Goal: Transaction & Acquisition: Purchase product/service

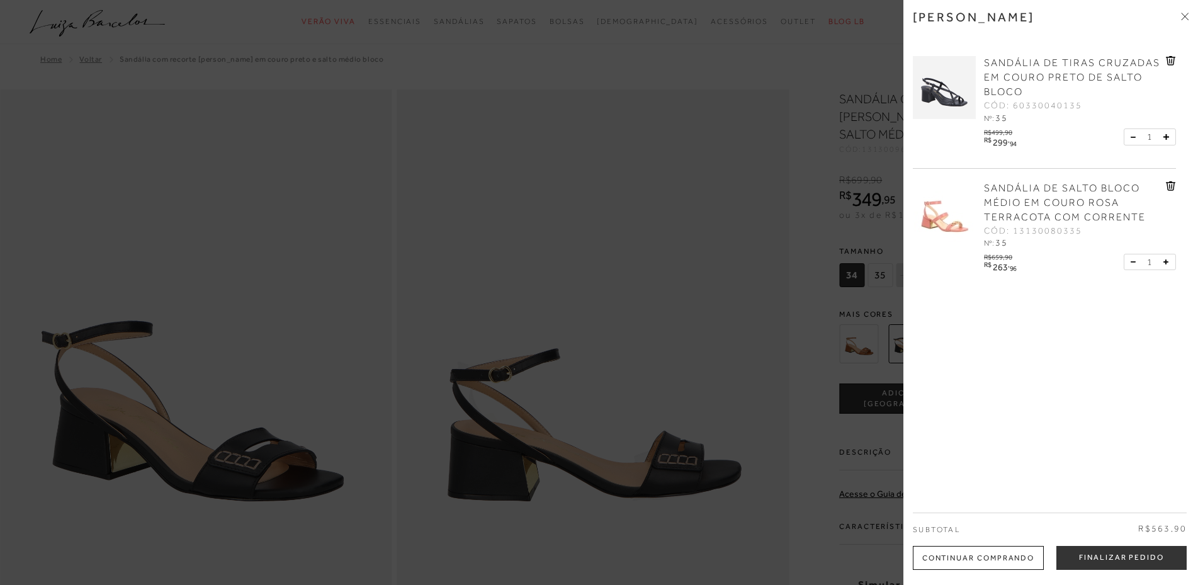
click at [815, 241] on div at bounding box center [599, 292] width 1198 height 585
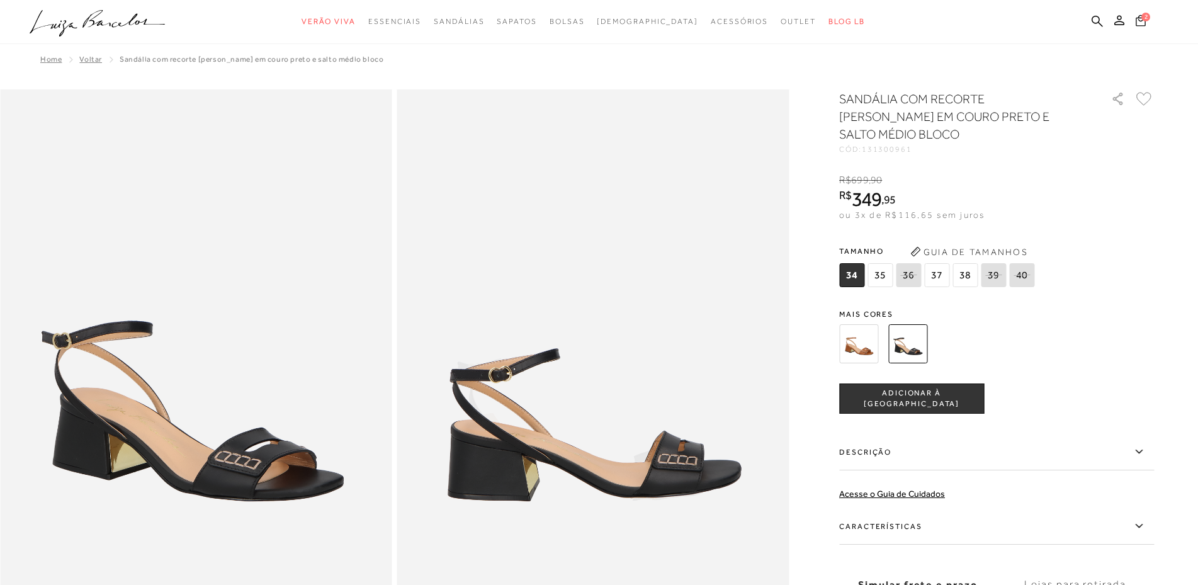
click at [1144, 20] on span "2" at bounding box center [1145, 17] width 9 height 9
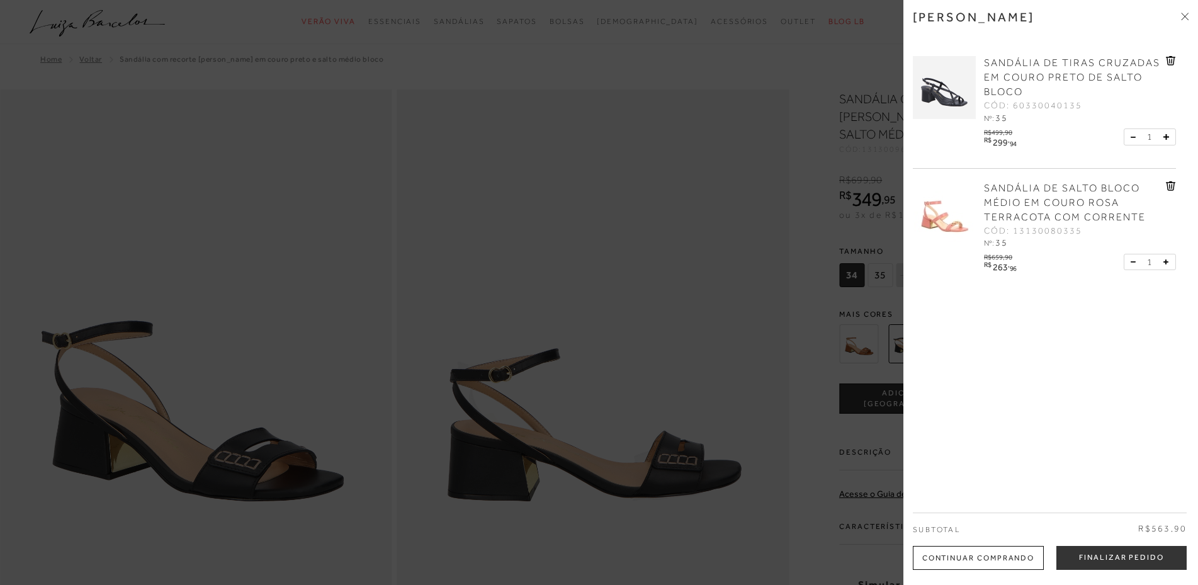
click at [929, 223] on img at bounding box center [944, 212] width 63 height 63
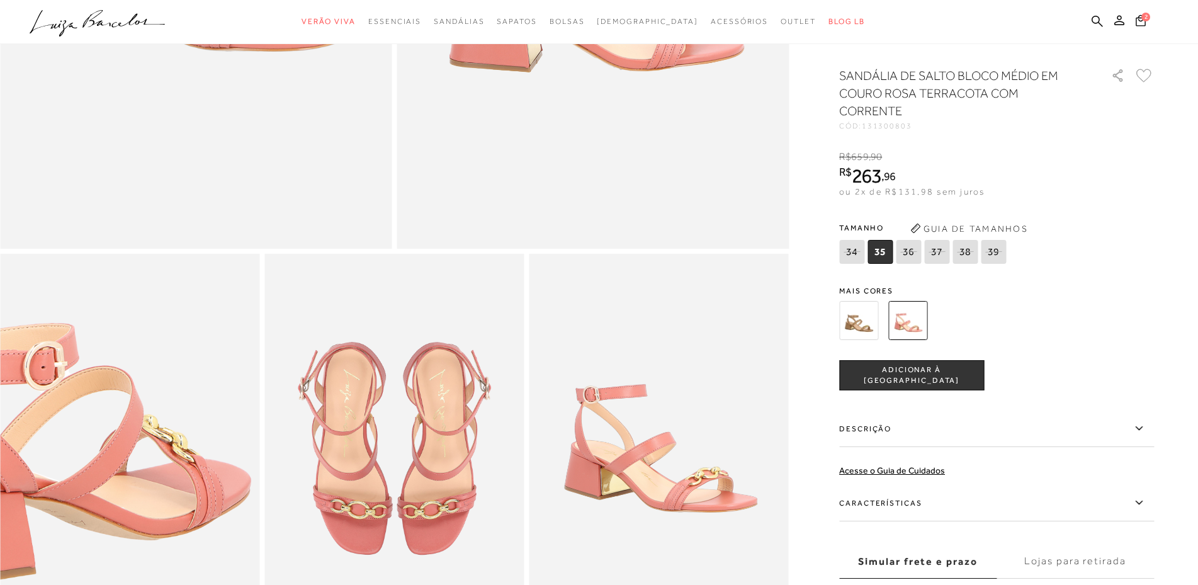
scroll to position [378, 0]
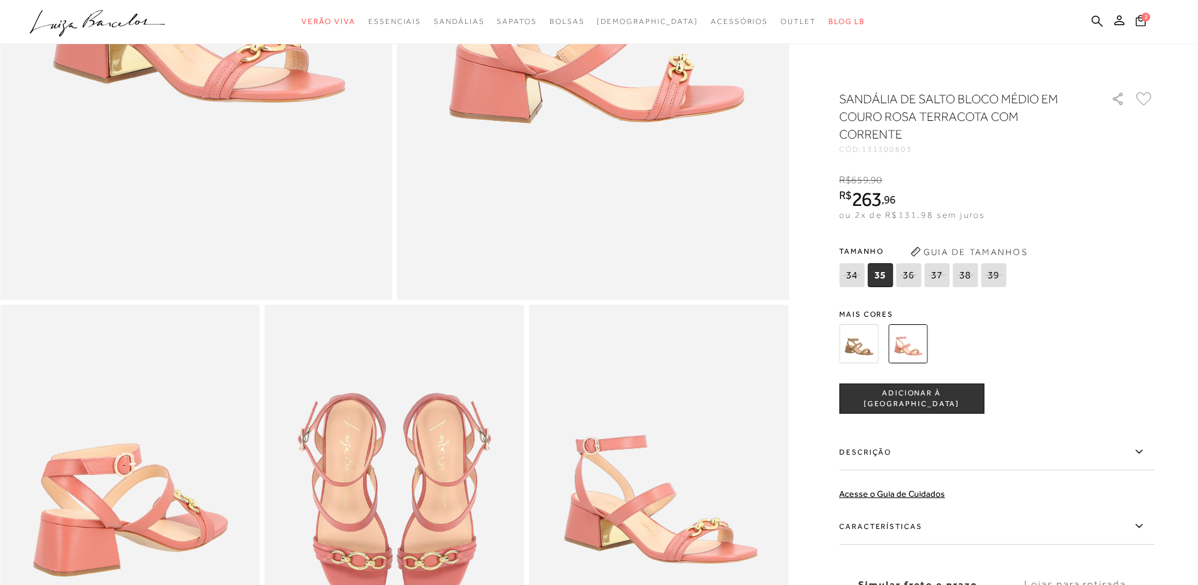
type input "967.743.471-34"
click at [902, 276] on icon at bounding box center [909, 275] width 18 height 16
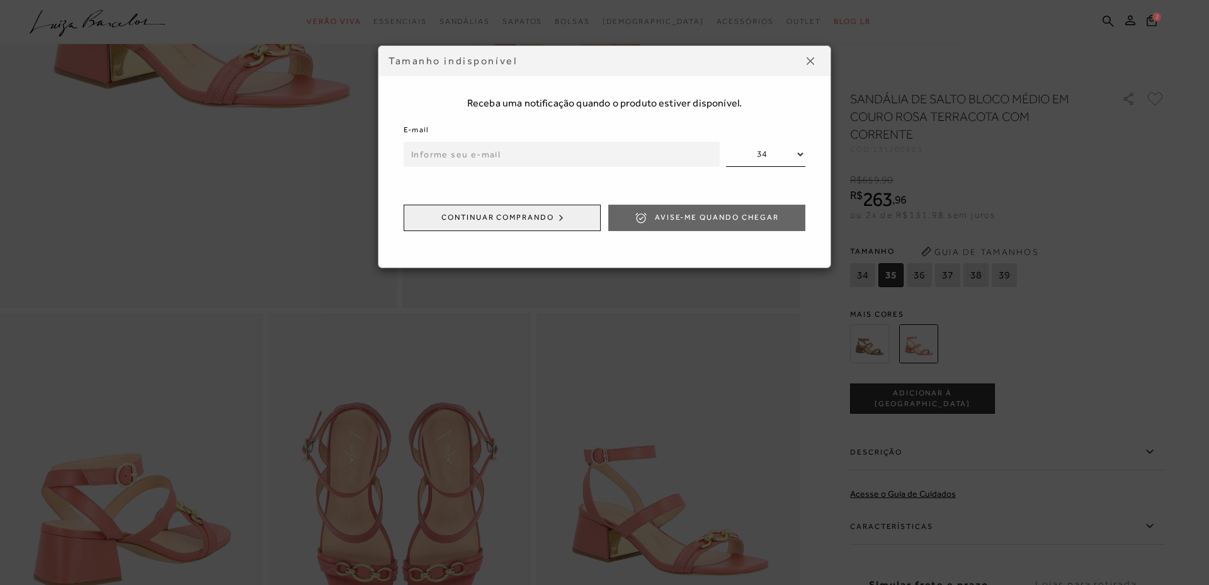
click at [808, 64] on img at bounding box center [810, 61] width 8 height 8
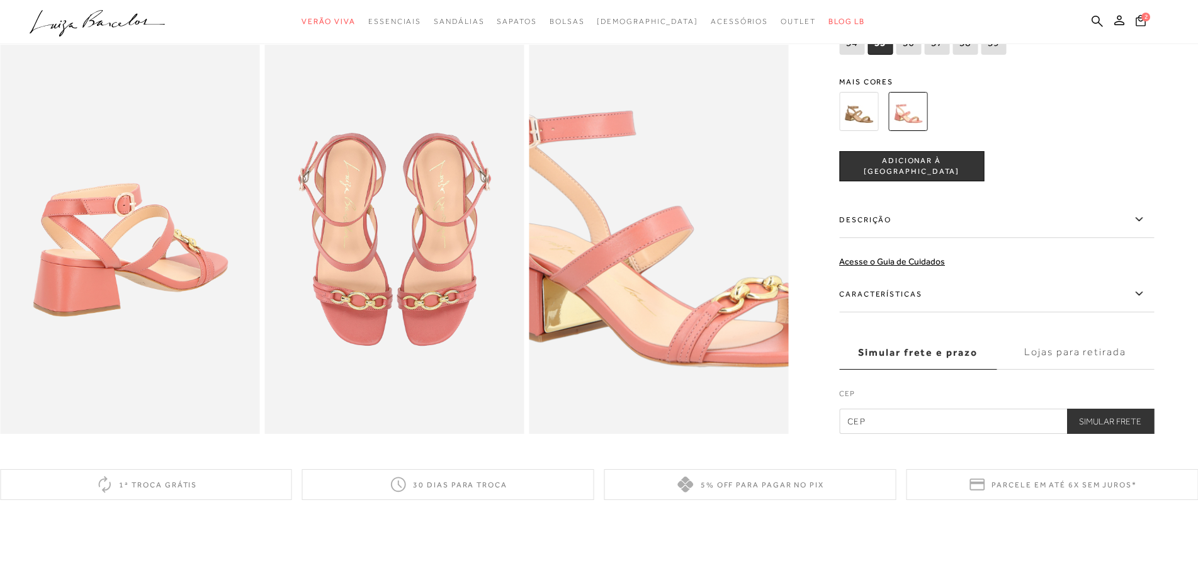
scroll to position [567, 0]
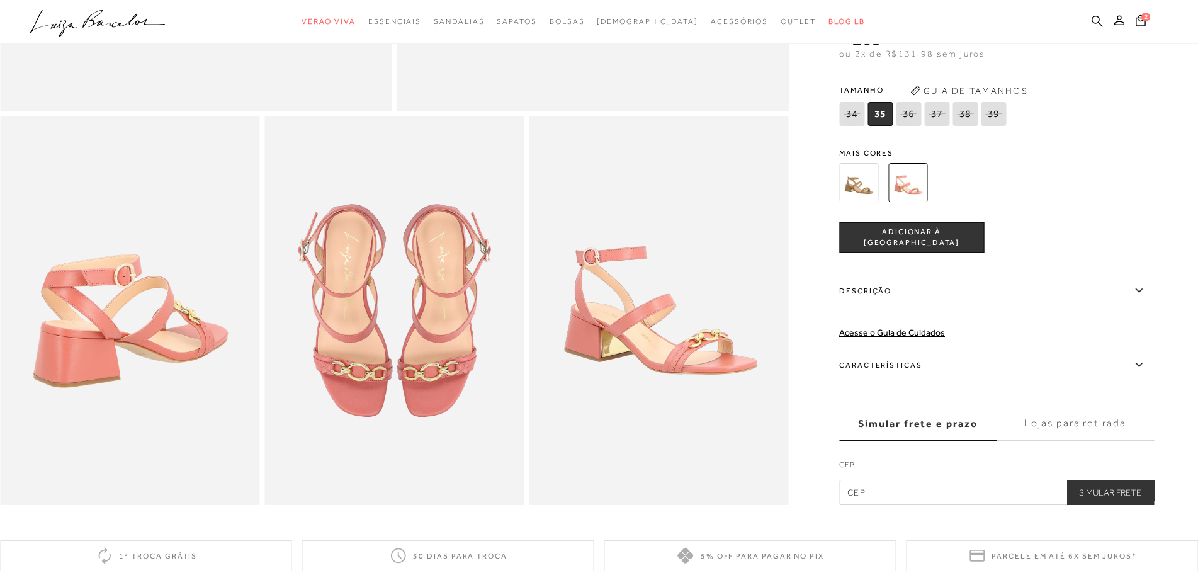
type input "967.743.471-34"
click at [1141, 23] on icon at bounding box center [1141, 20] width 10 height 12
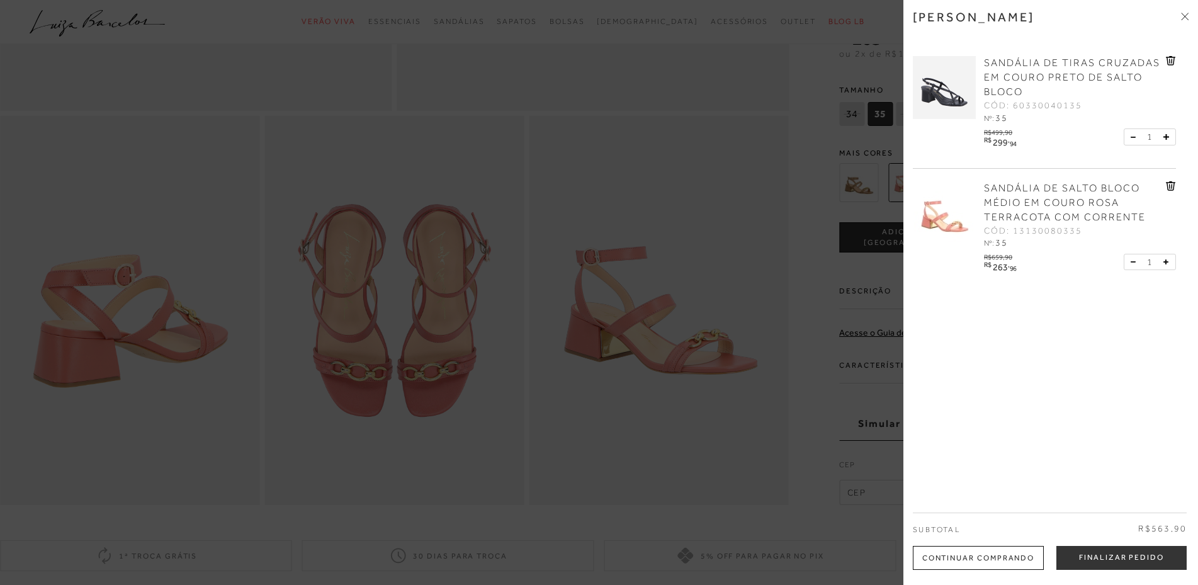
click at [1063, 61] on span "SANDÁLIA DE TIRAS CRUZADAS EM COURO PRETO DE SALTO BLOCO" at bounding box center [1072, 77] width 176 height 40
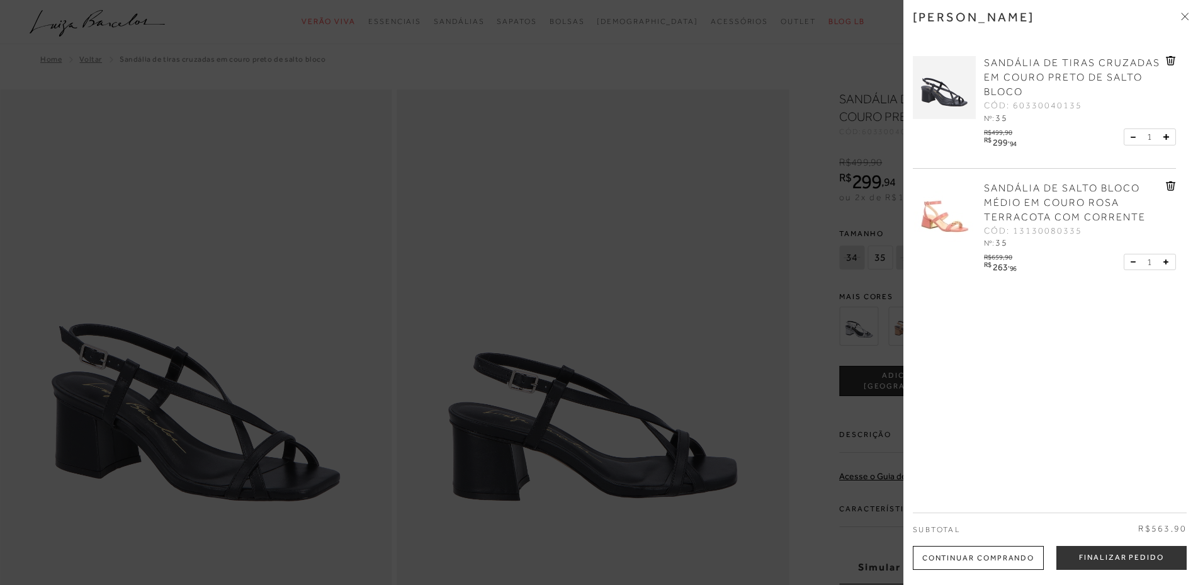
click at [740, 72] on div at bounding box center [599, 292] width 1198 height 585
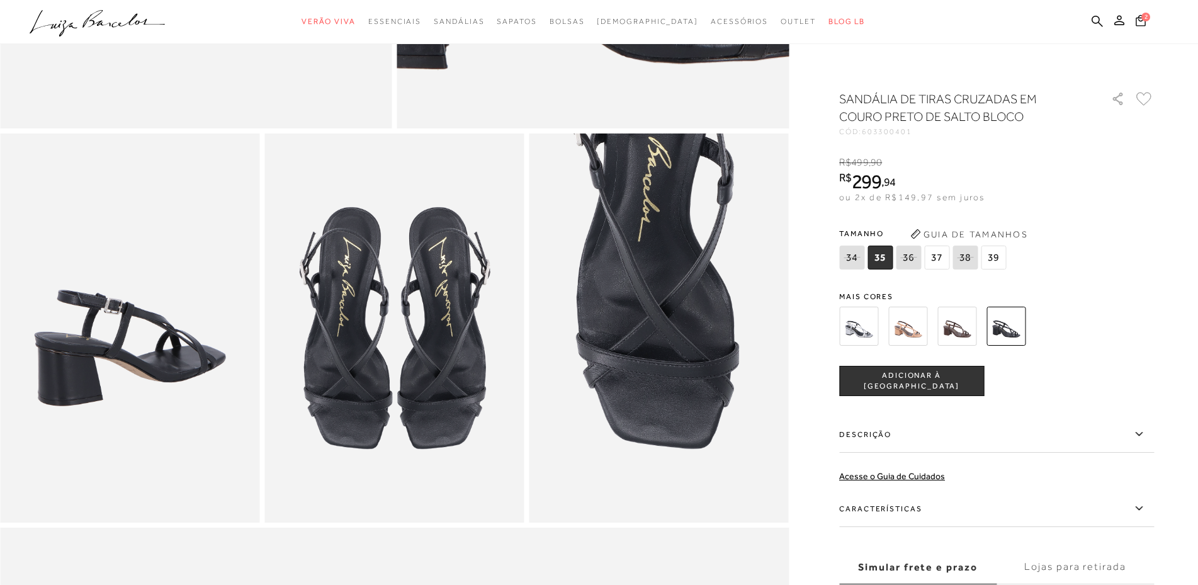
scroll to position [630, 0]
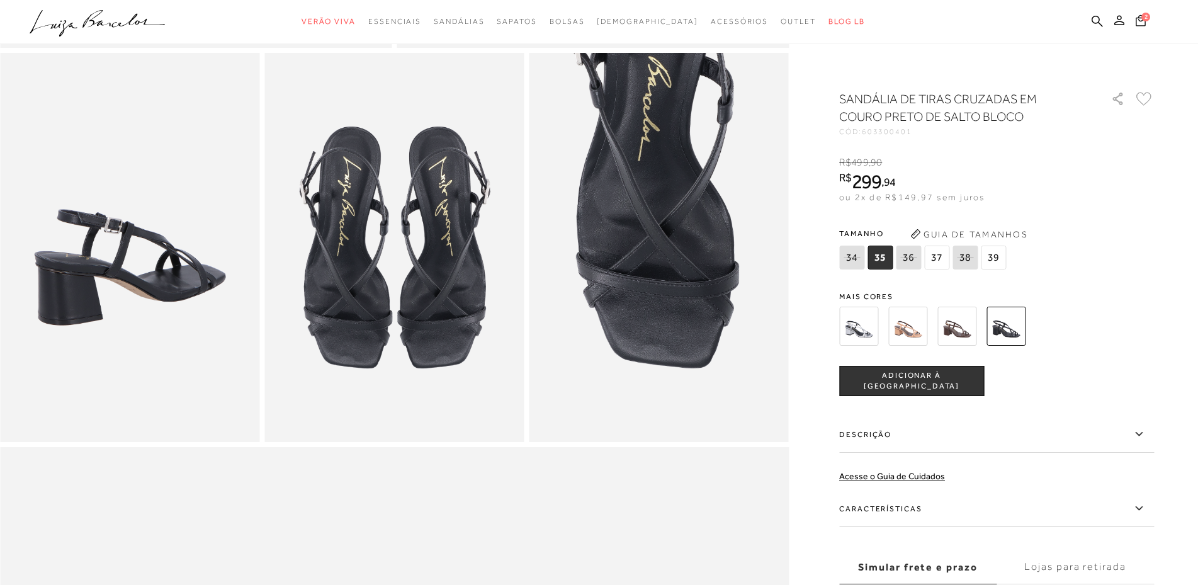
click at [1143, 23] on icon at bounding box center [1141, 20] width 10 height 12
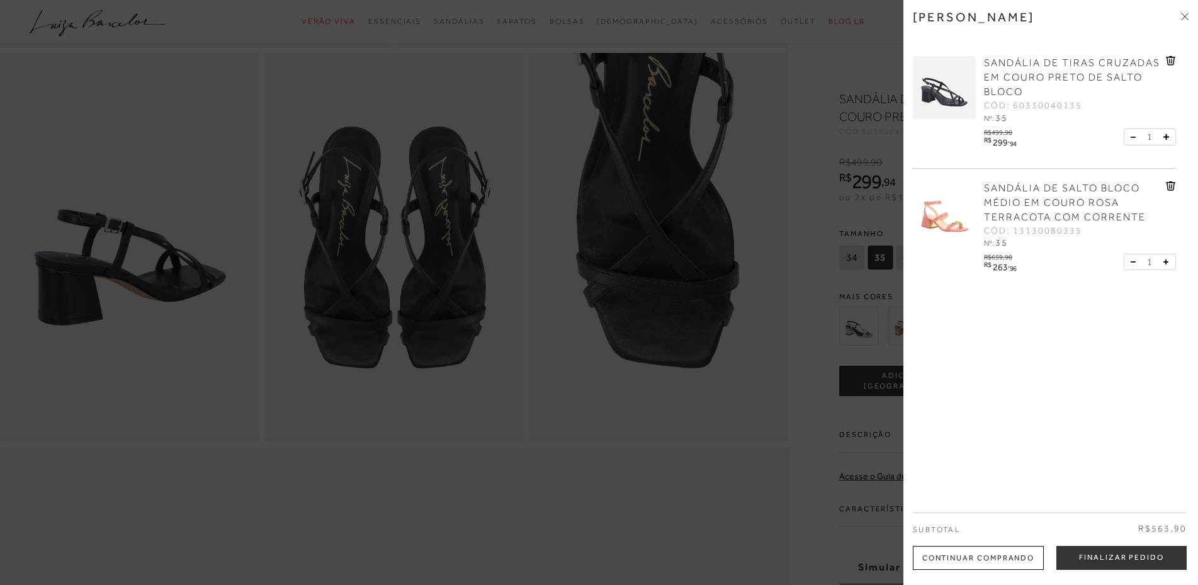
click at [952, 202] on img at bounding box center [944, 212] width 63 height 63
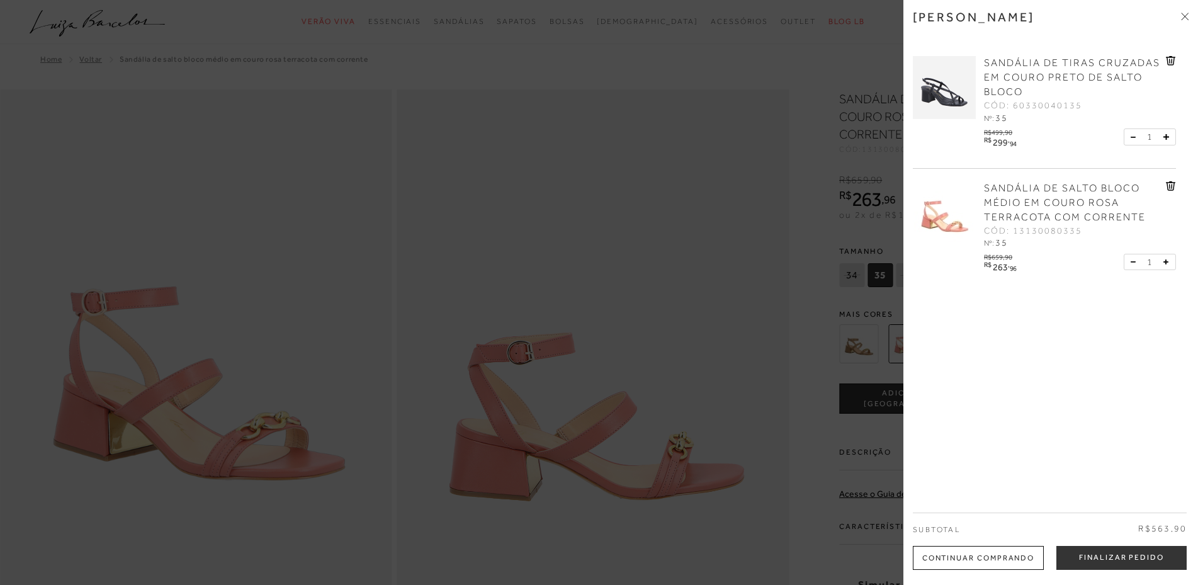
click at [730, 181] on div at bounding box center [599, 292] width 1198 height 585
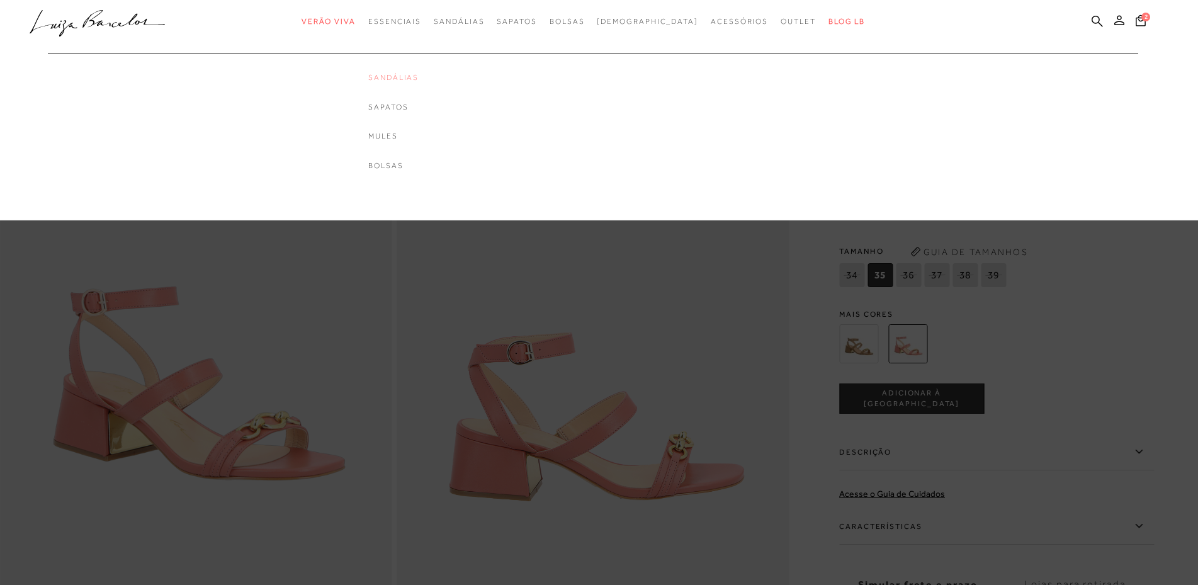
click at [419, 76] on link "Sandálias" at bounding box center [393, 77] width 50 height 11
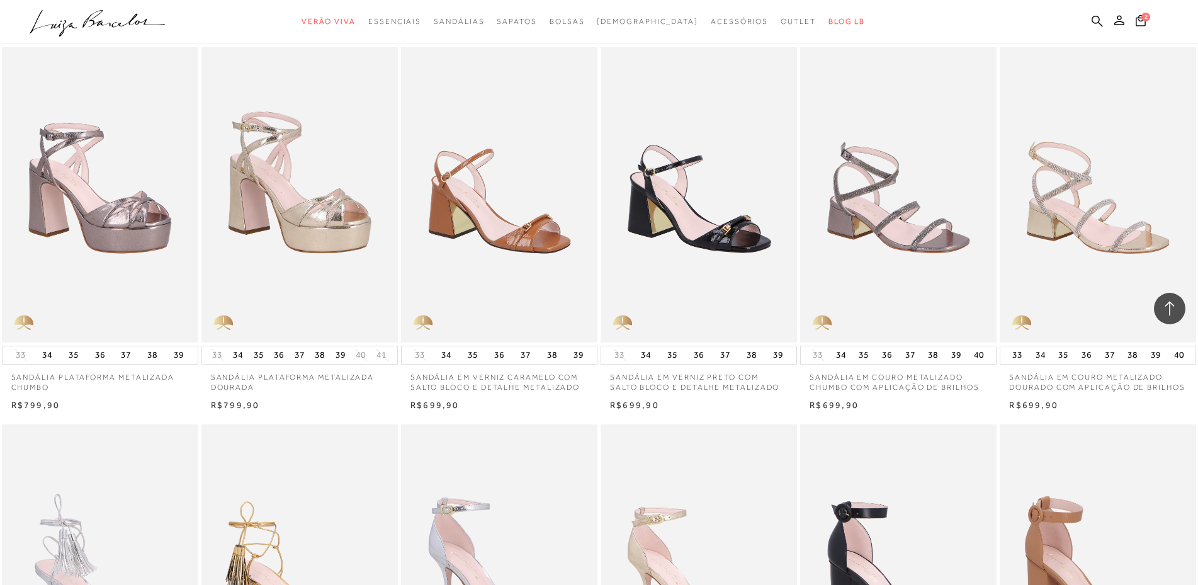
scroll to position [818, 0]
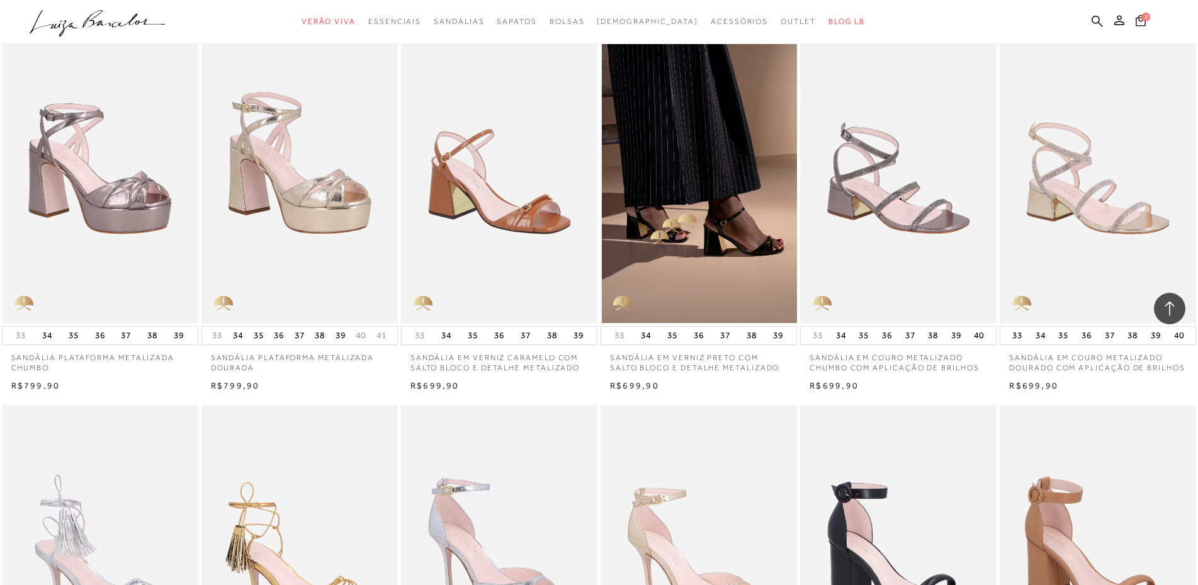
click at [681, 214] on img at bounding box center [699, 175] width 195 height 295
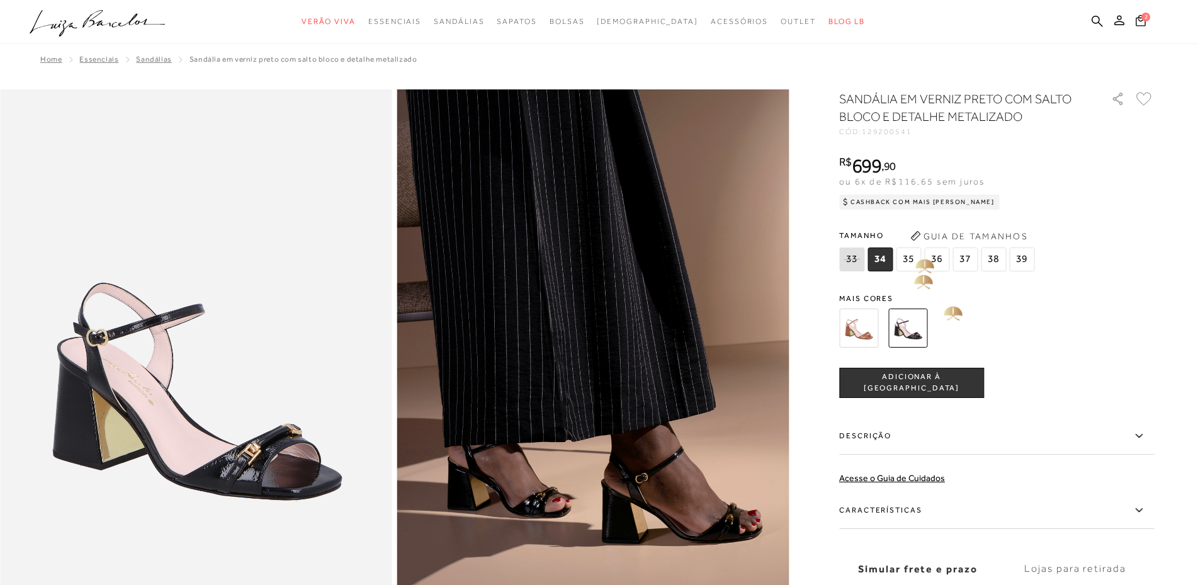
click at [912, 254] on span "35" at bounding box center [908, 259] width 25 height 24
click at [927, 375] on button "ADICIONAR À [GEOGRAPHIC_DATA]" at bounding box center [911, 383] width 145 height 30
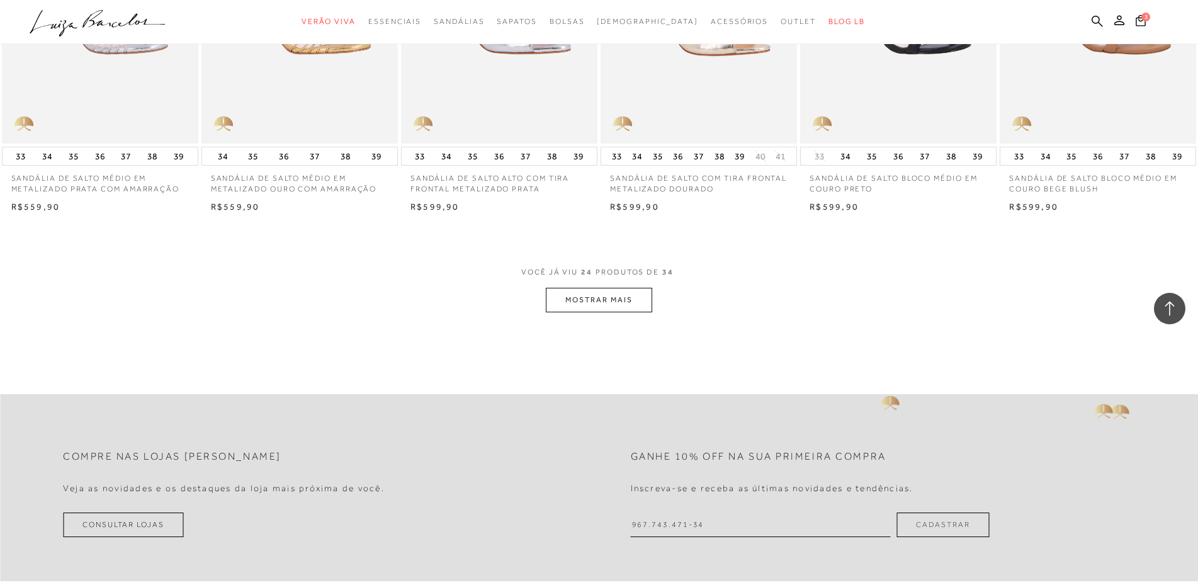
scroll to position [1385, 0]
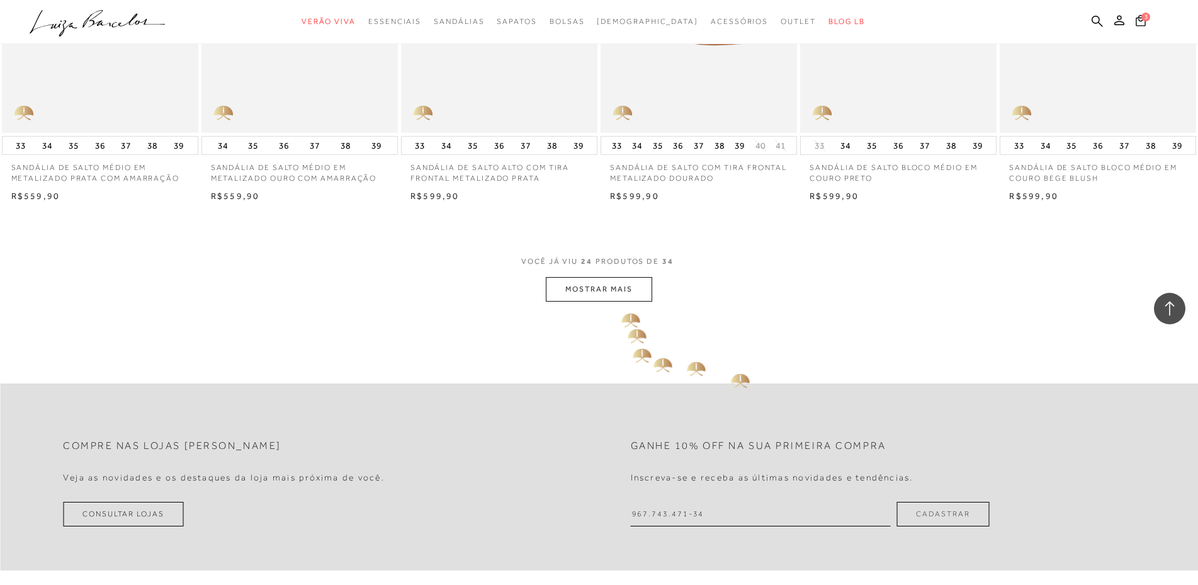
click at [631, 302] on button "MOSTRAR MAIS" at bounding box center [599, 289] width 106 height 25
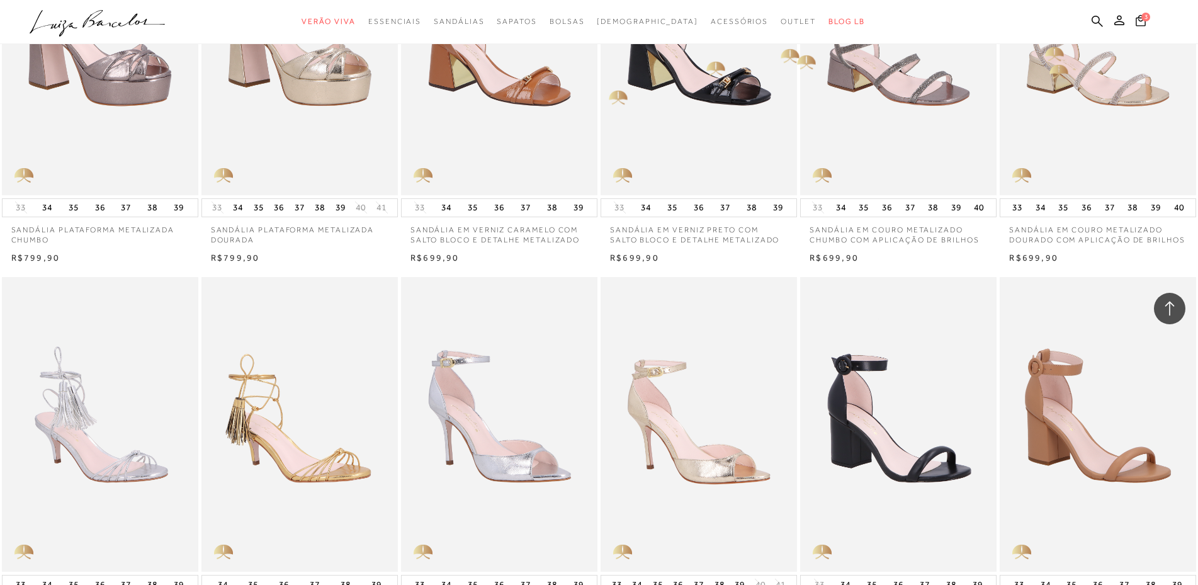
scroll to position [944, 0]
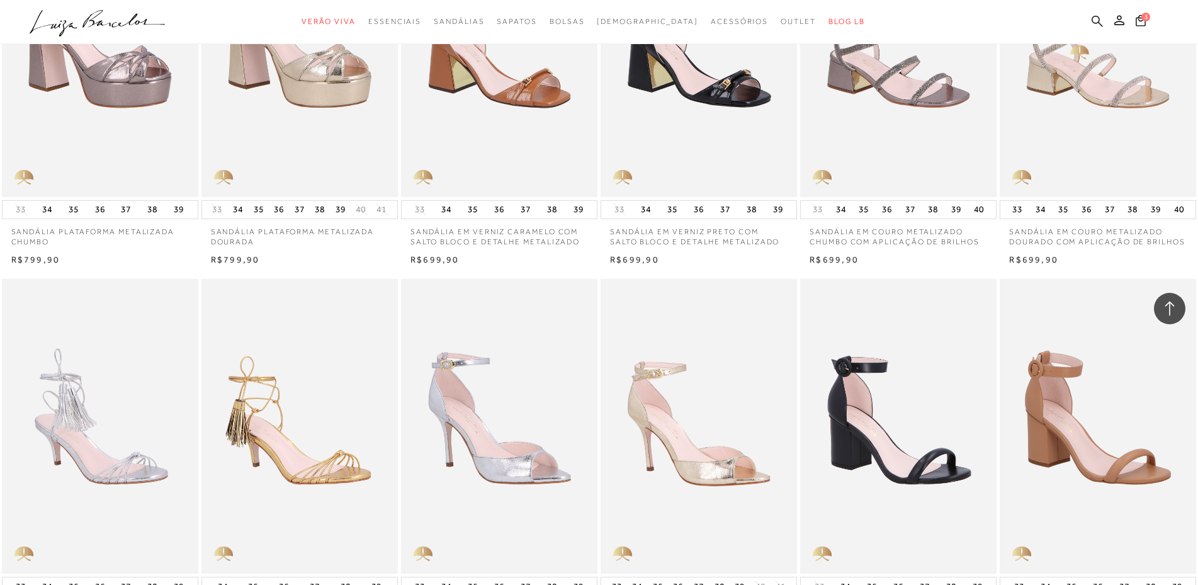
click at [1097, 16] on icon at bounding box center [1097, 20] width 11 height 11
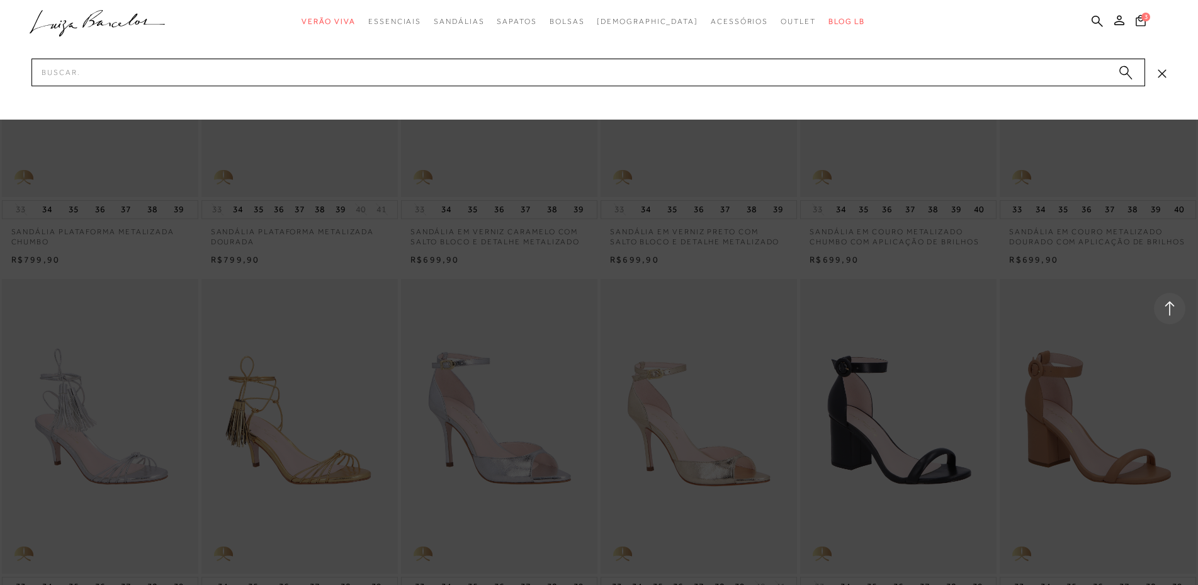
click at [737, 54] on div at bounding box center [599, 60] width 1198 height 120
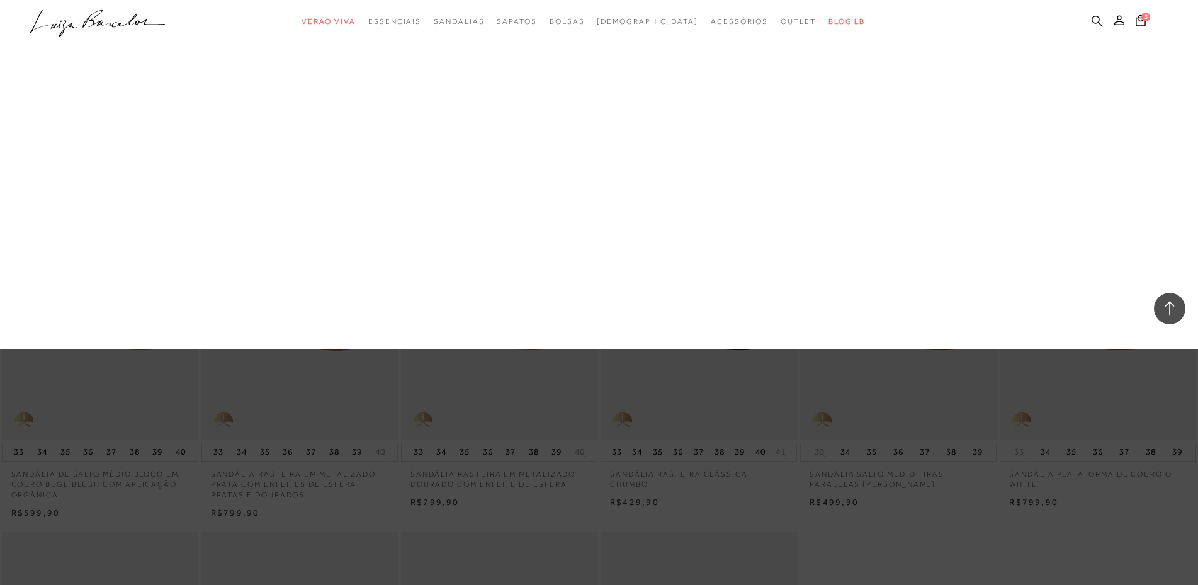
click at [0, 0] on link "Salto Médio" at bounding box center [0, 0] width 0 height 0
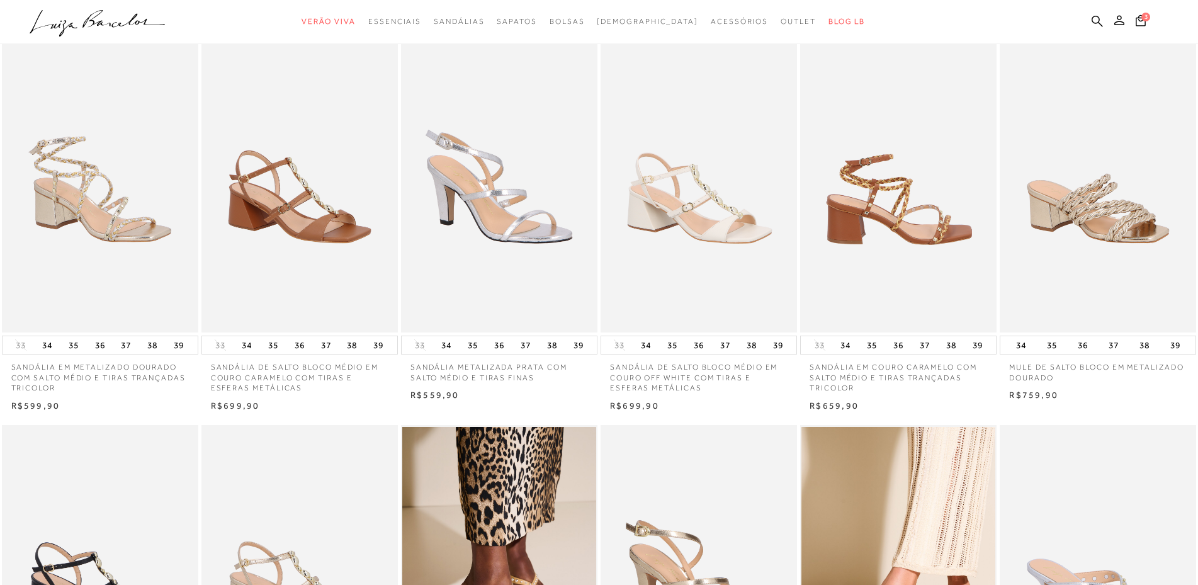
scroll to position [63, 0]
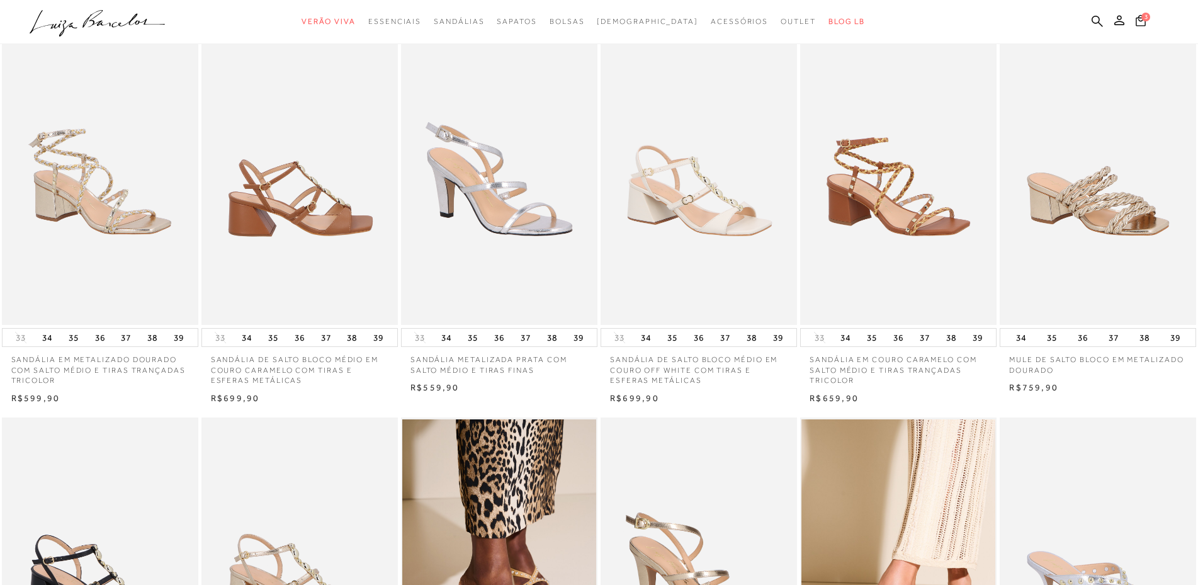
click at [313, 246] on img at bounding box center [300, 177] width 195 height 295
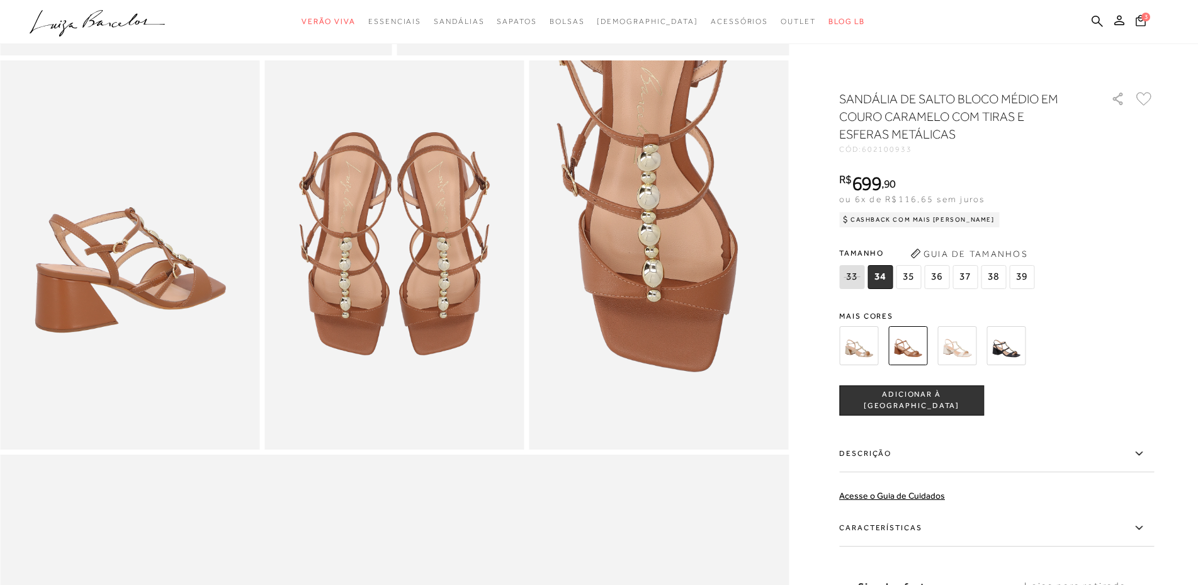
scroll to position [630, 0]
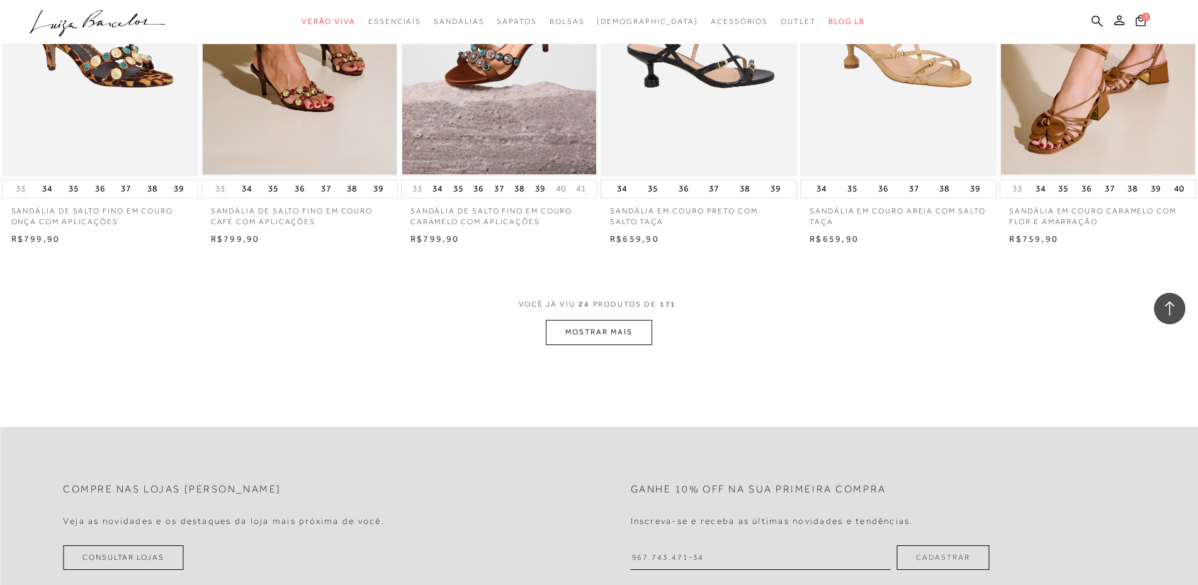
scroll to position [1385, 0]
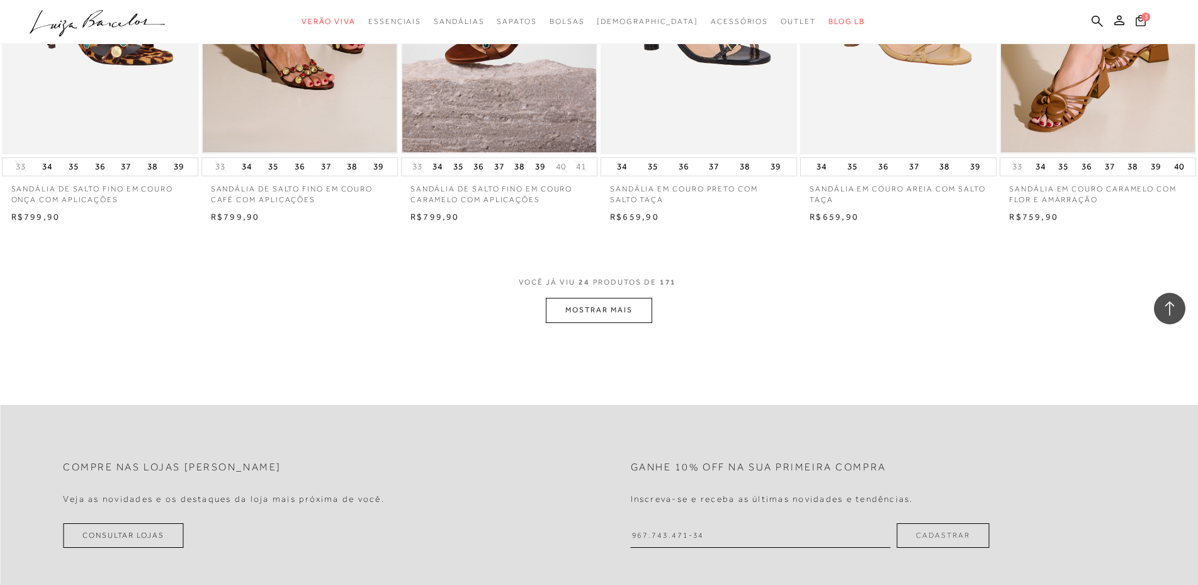
click at [608, 322] on button "MOSTRAR MAIS" at bounding box center [599, 310] width 106 height 25
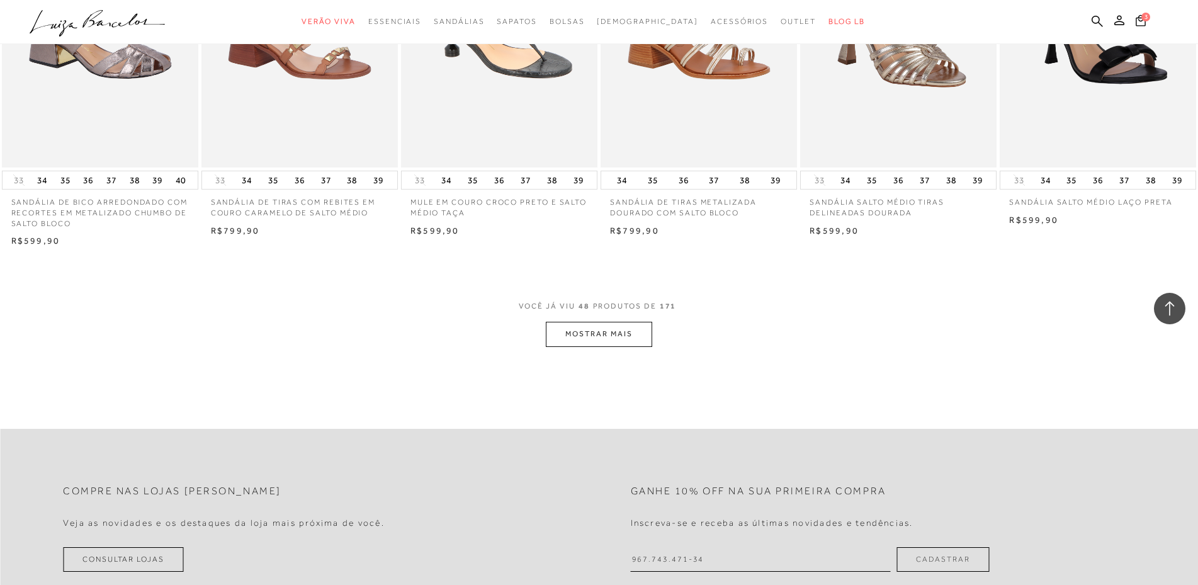
scroll to position [2770, 0]
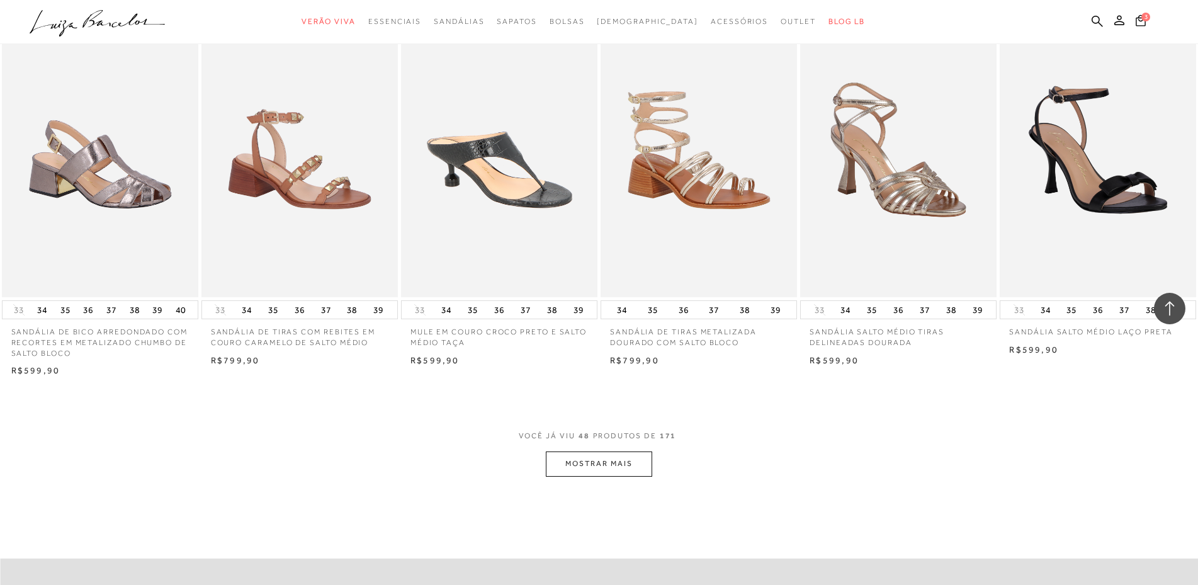
click at [610, 476] on button "MOSTRAR MAIS" at bounding box center [599, 463] width 106 height 25
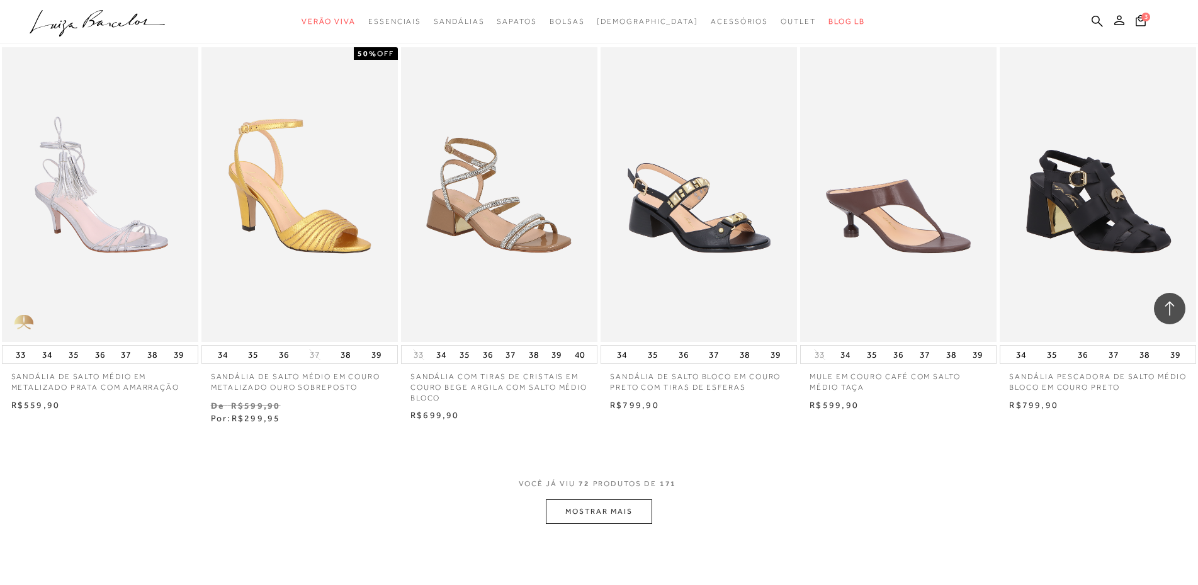
scroll to position [4281, 0]
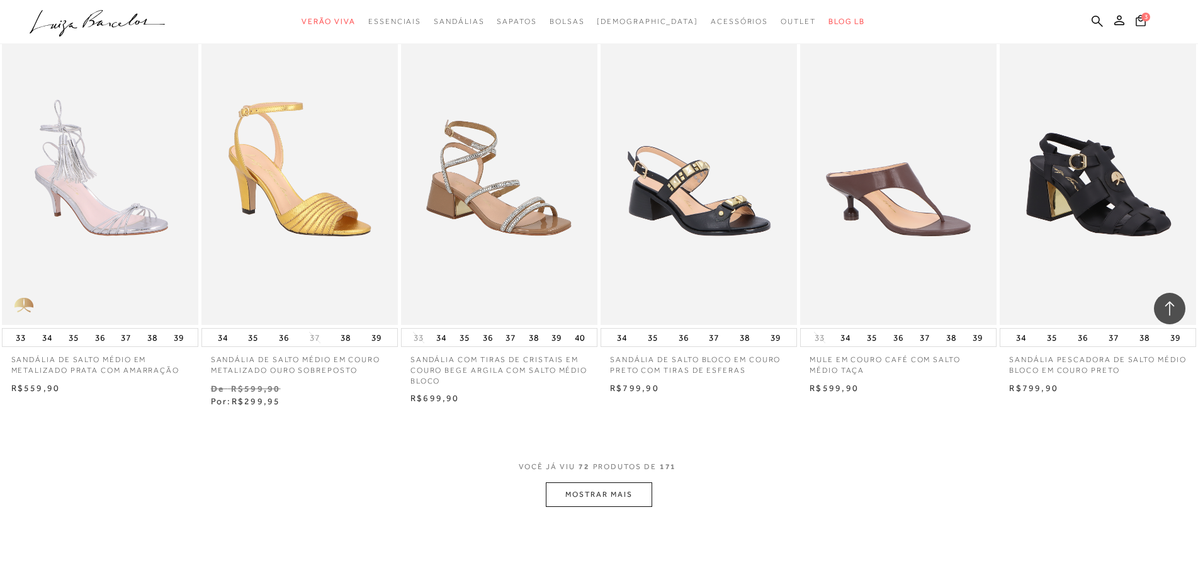
click at [616, 507] on button "MOSTRAR MAIS" at bounding box center [599, 494] width 106 height 25
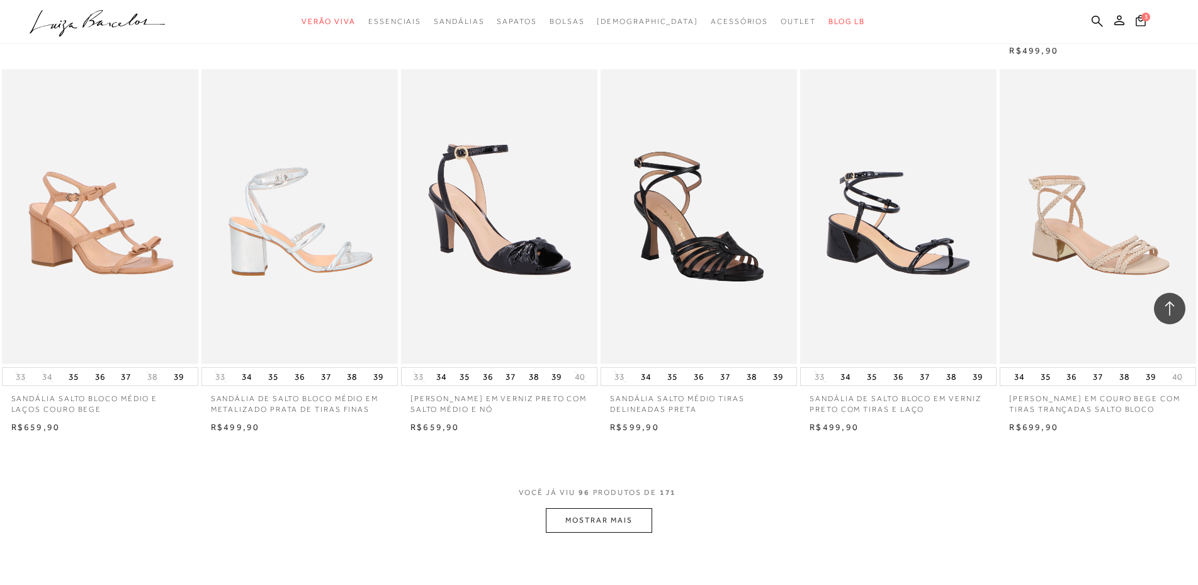
scroll to position [5918, 0]
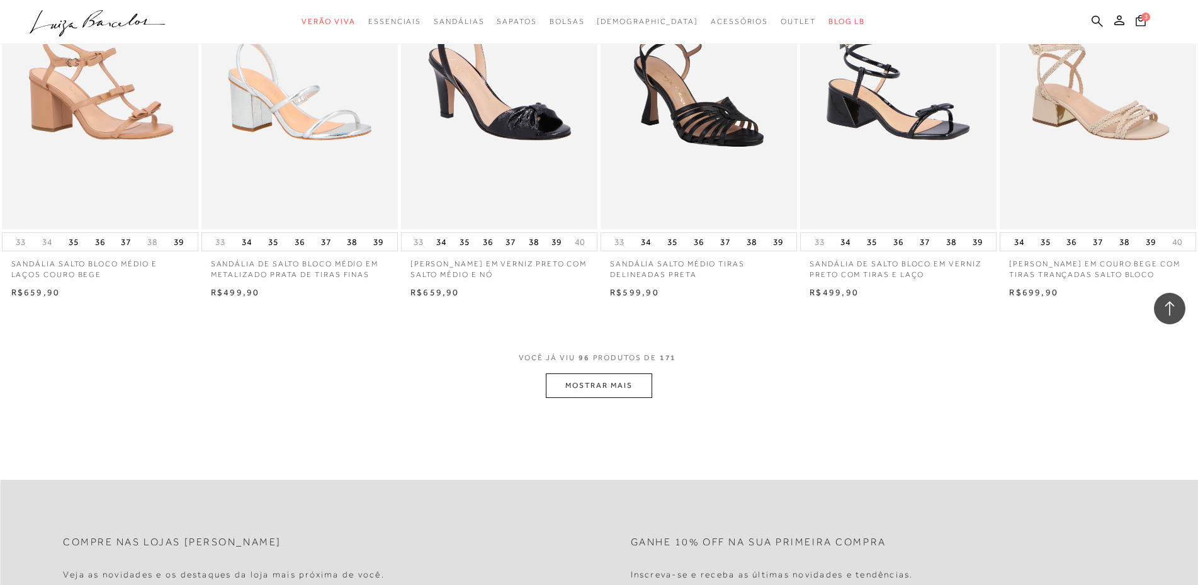
click at [571, 398] on button "MOSTRAR MAIS" at bounding box center [599, 385] width 106 height 25
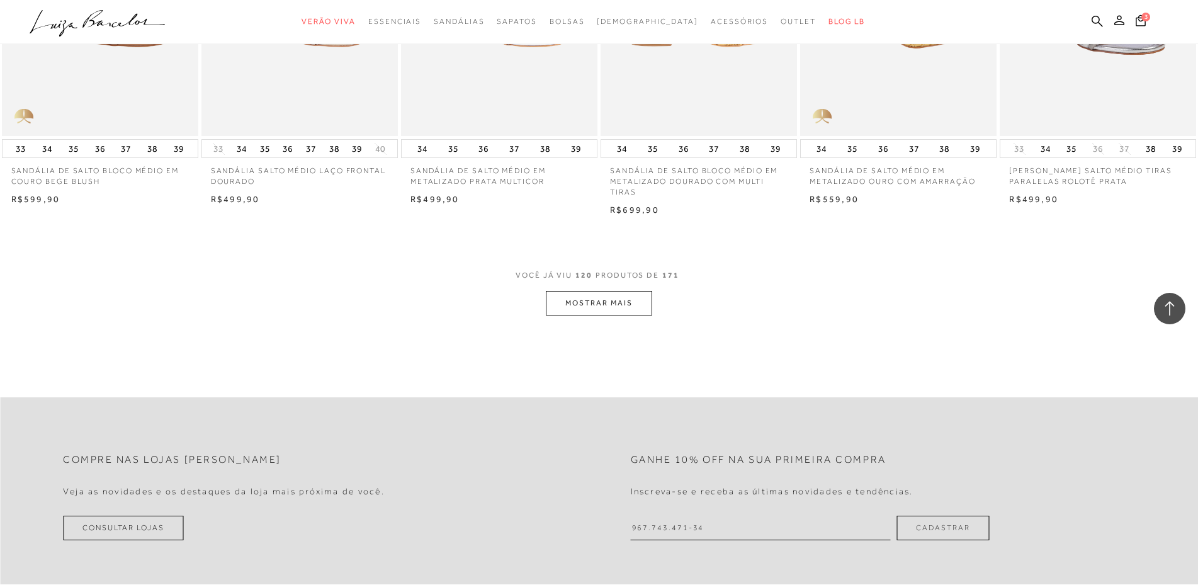
scroll to position [7555, 0]
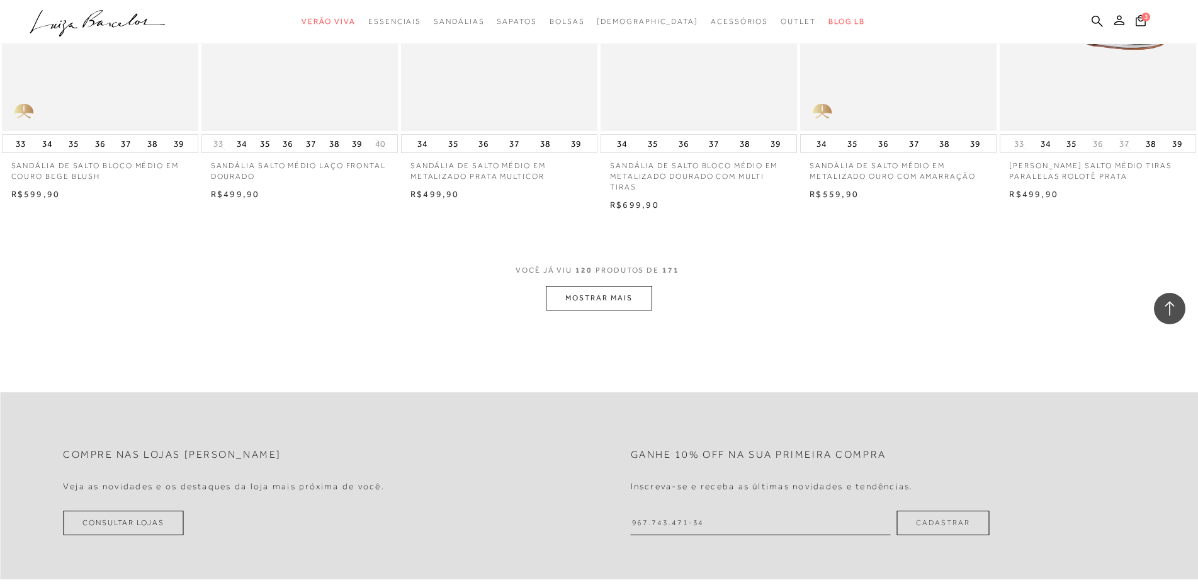
click at [636, 310] on button "MOSTRAR MAIS" at bounding box center [599, 298] width 106 height 25
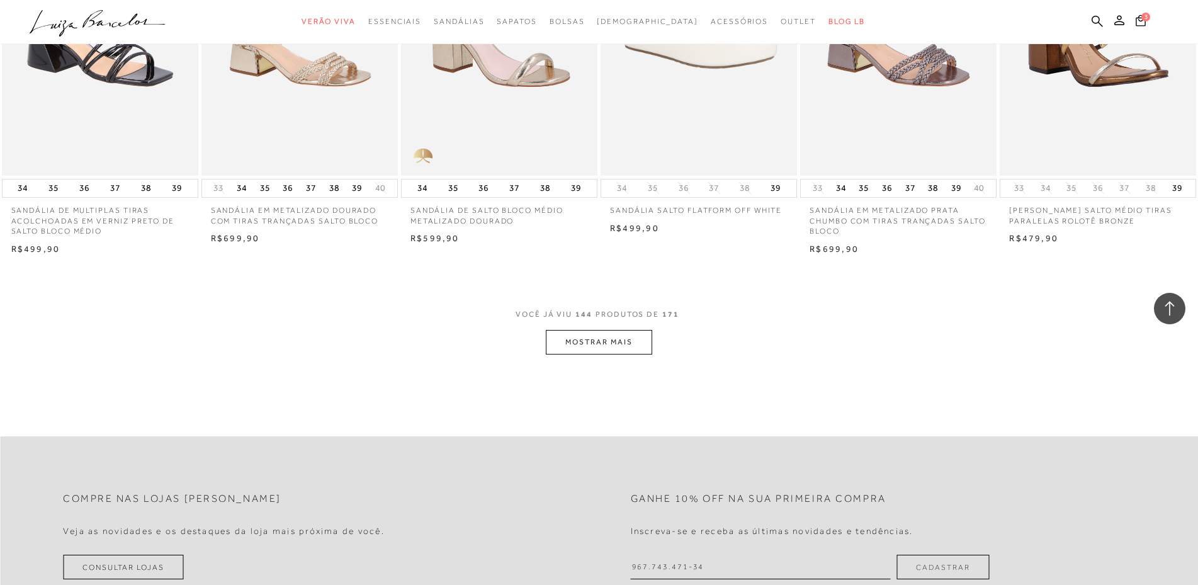
scroll to position [9066, 0]
click at [586, 354] on button "MOSTRAR MAIS" at bounding box center [599, 341] width 106 height 25
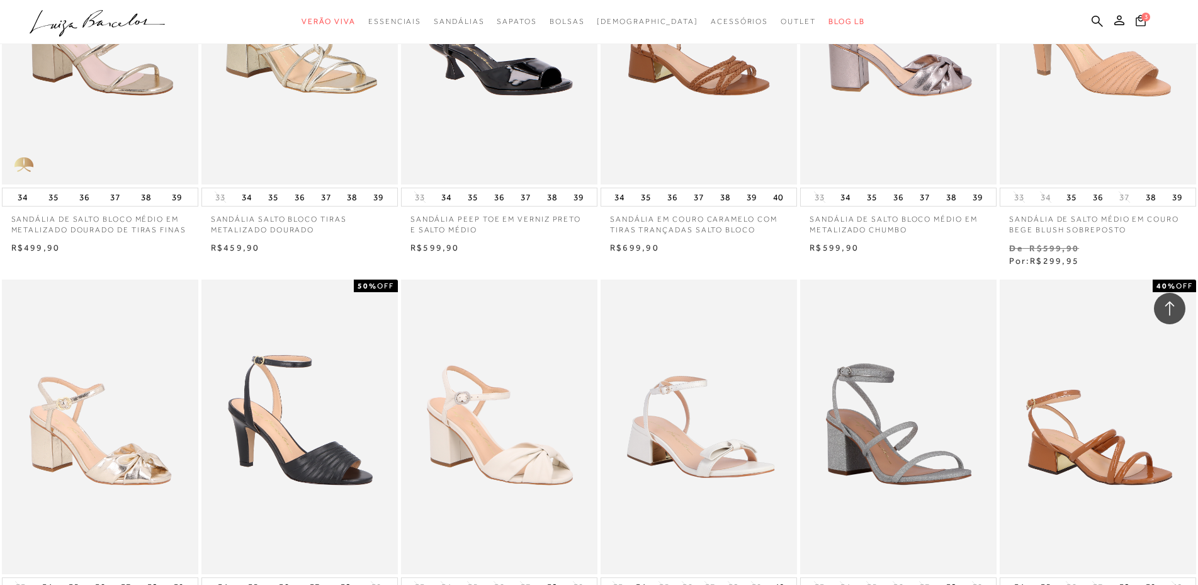
scroll to position [9381, 0]
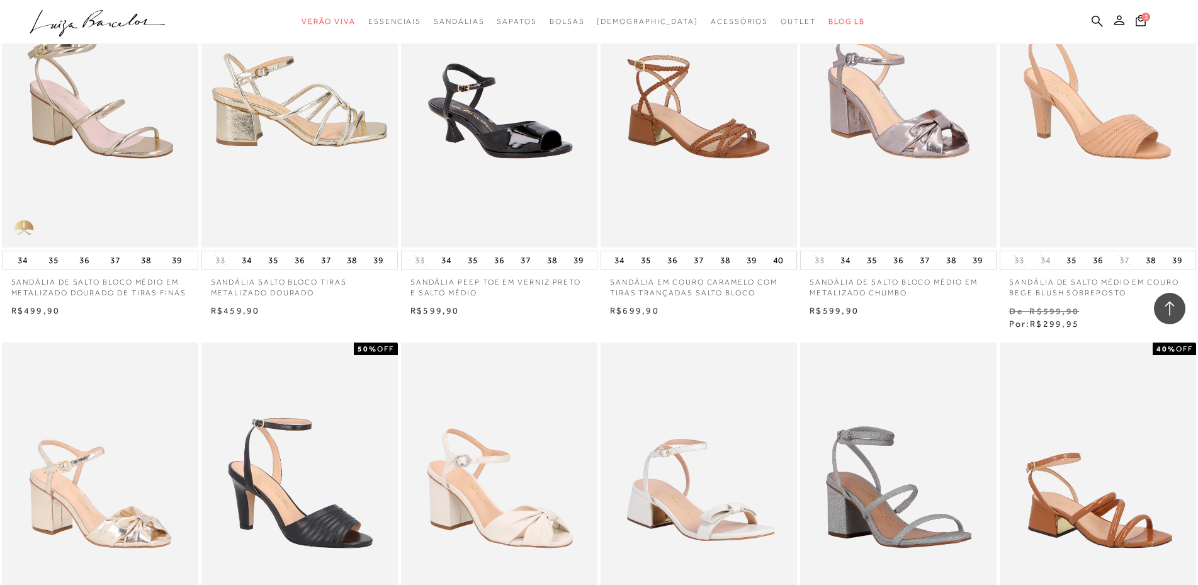
click at [298, 170] on img at bounding box center [300, 100] width 195 height 295
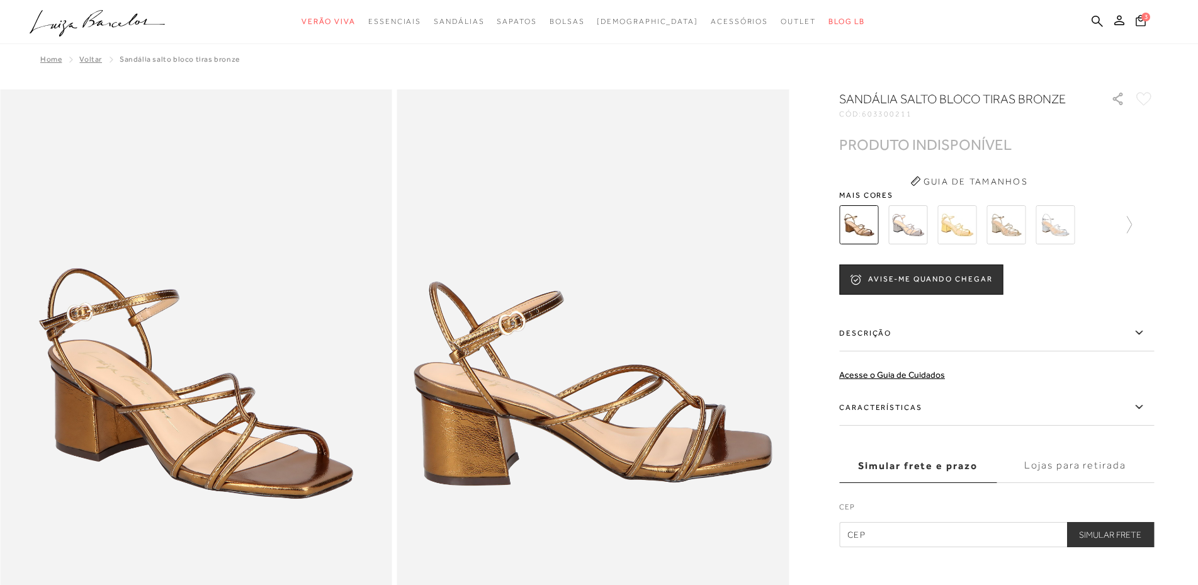
click at [908, 230] on img at bounding box center [907, 224] width 39 height 39
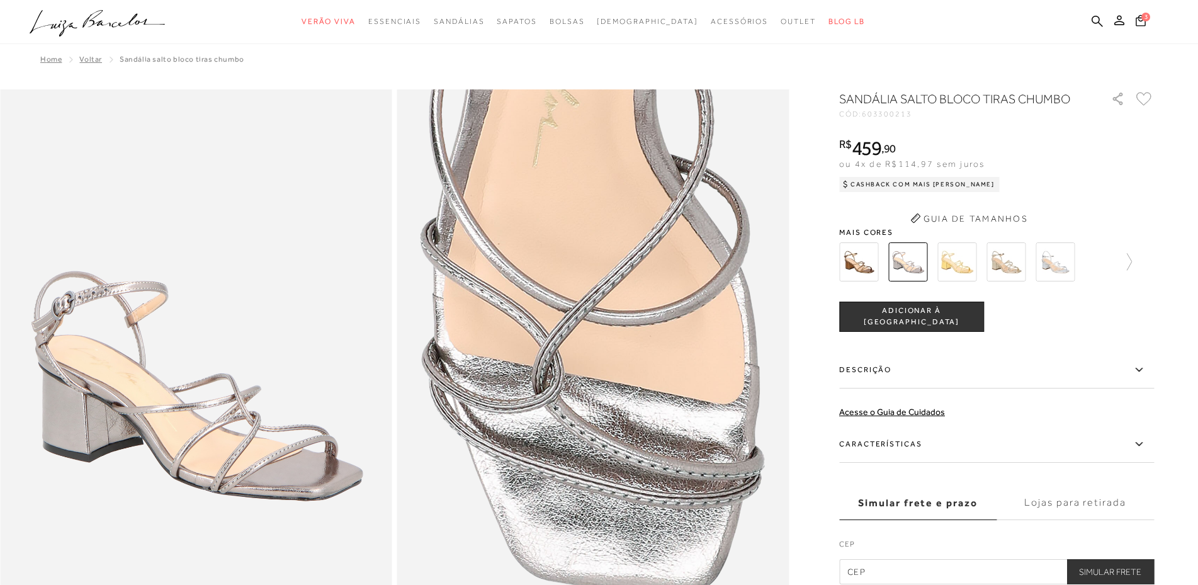
click at [1006, 219] on button "Guia de Tamanhos" at bounding box center [969, 218] width 126 height 20
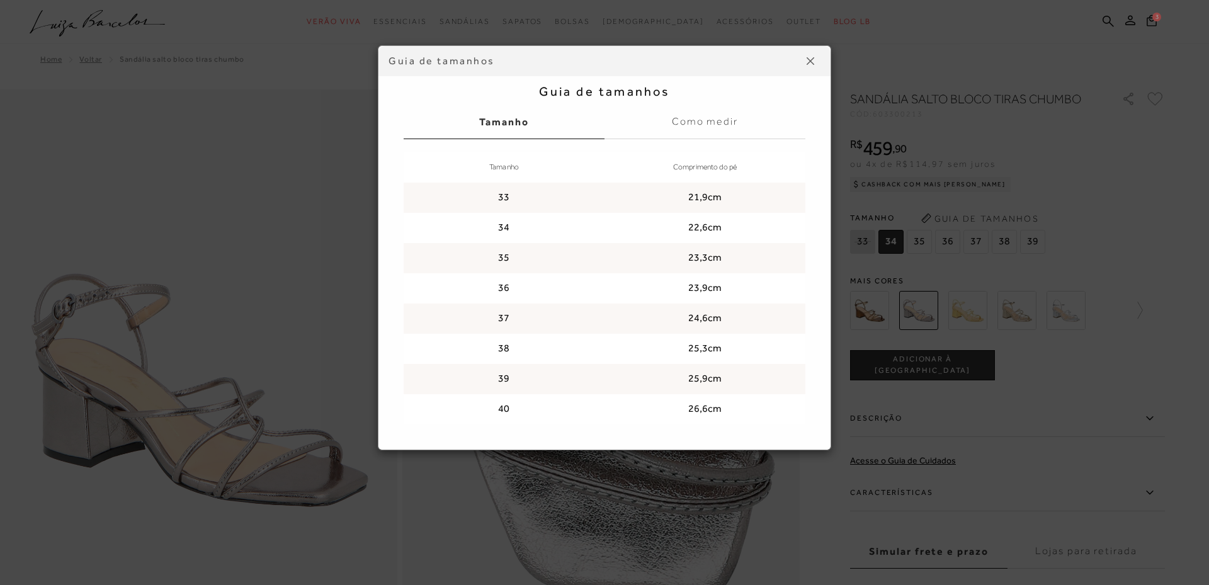
click at [813, 65] on button at bounding box center [810, 61] width 20 height 20
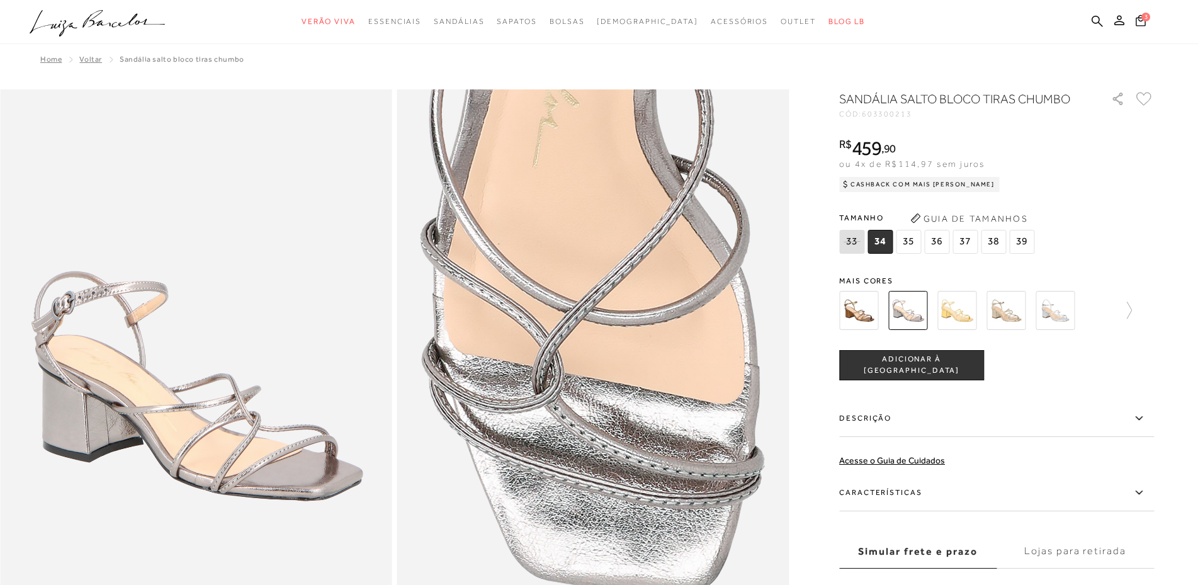
click at [1060, 307] on img at bounding box center [1055, 310] width 39 height 39
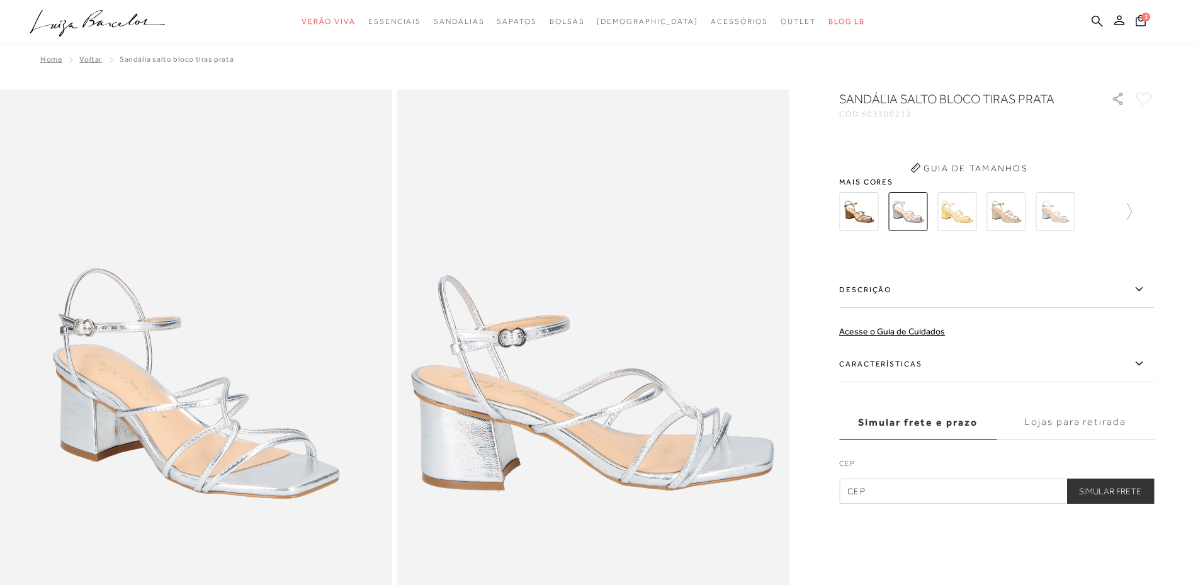
click at [1126, 313] on div "SANDÁLIA SALTO BLOCO TIRAS PRATA CÓD: 603300212 × É necessário selecionar um ta…" at bounding box center [996, 297] width 315 height 414
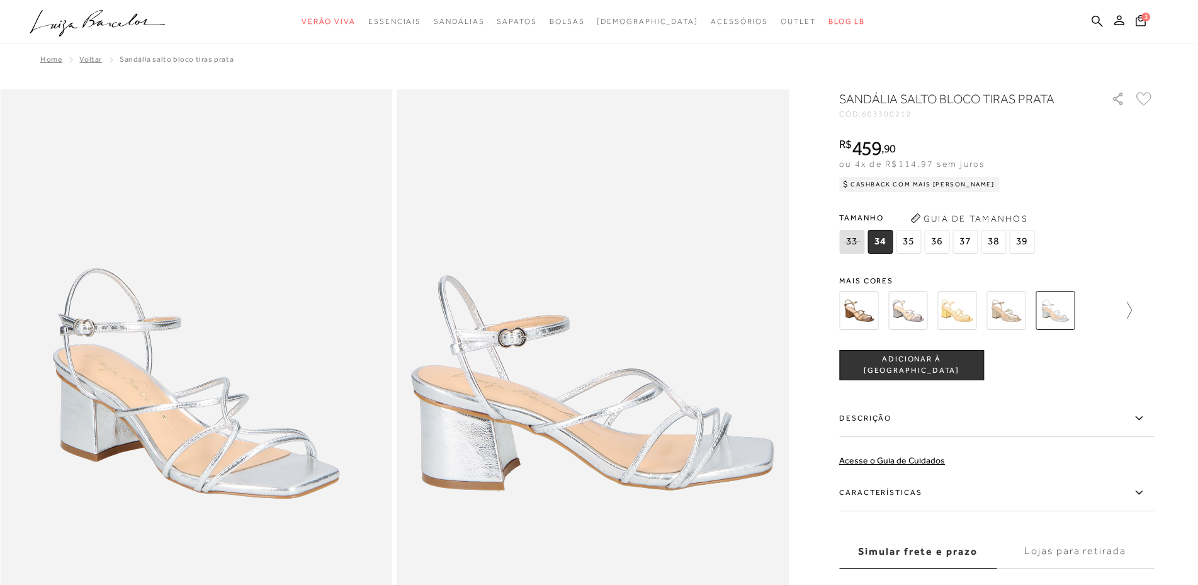
click at [1128, 310] on icon at bounding box center [1123, 311] width 18 height 18
click at [924, 319] on img at bounding box center [929, 310] width 39 height 39
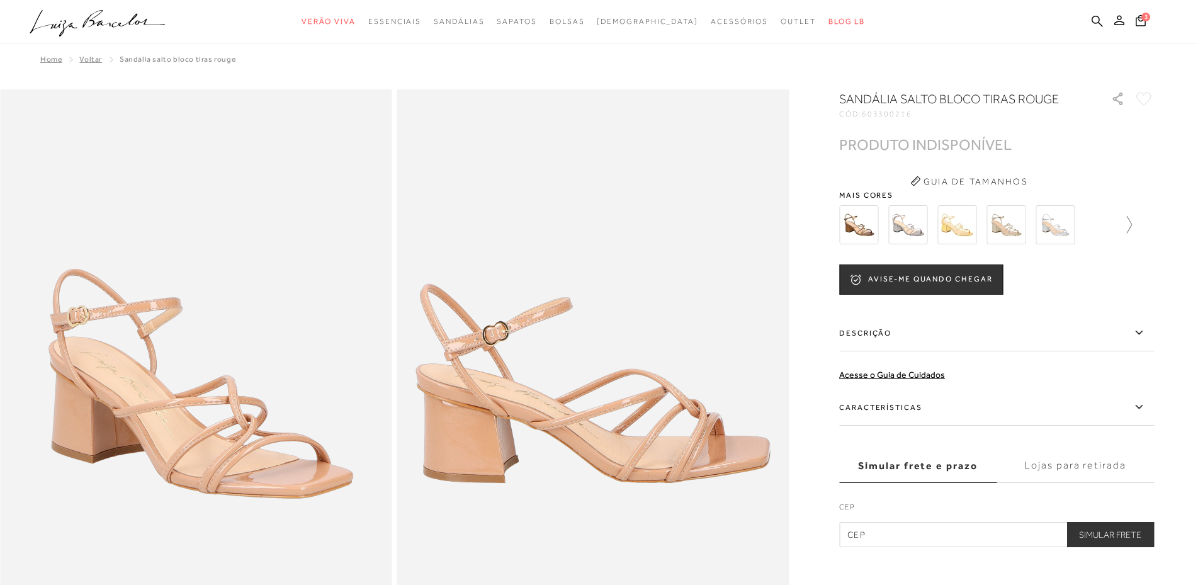
click at [1128, 231] on icon at bounding box center [1123, 225] width 18 height 18
click at [878, 227] on img at bounding box center [880, 224] width 39 height 39
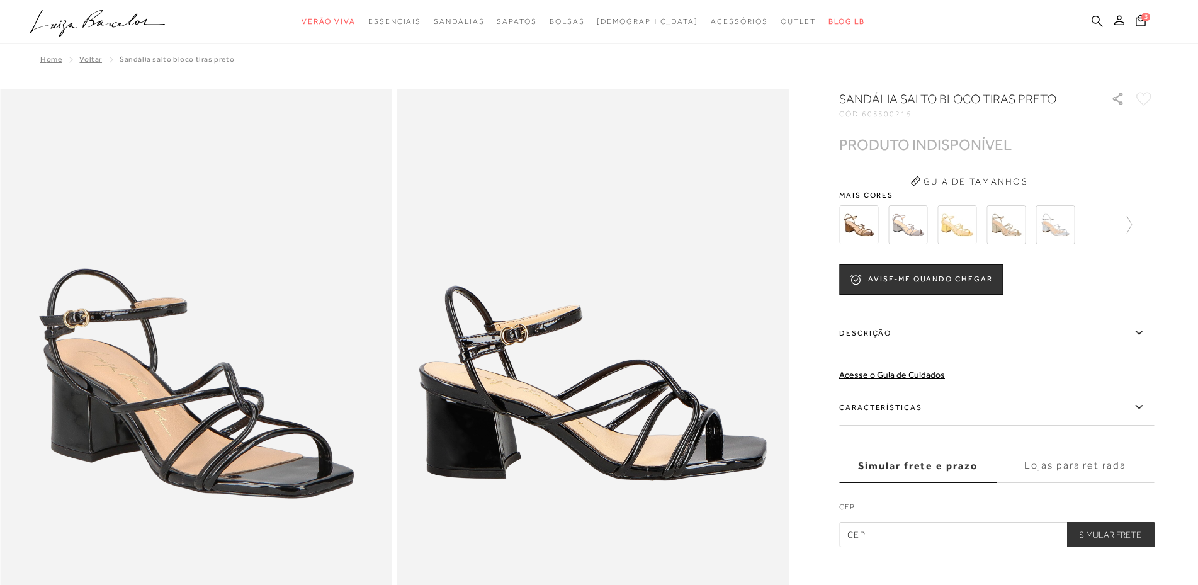
click at [1144, 20] on span "3" at bounding box center [1145, 17] width 9 height 9
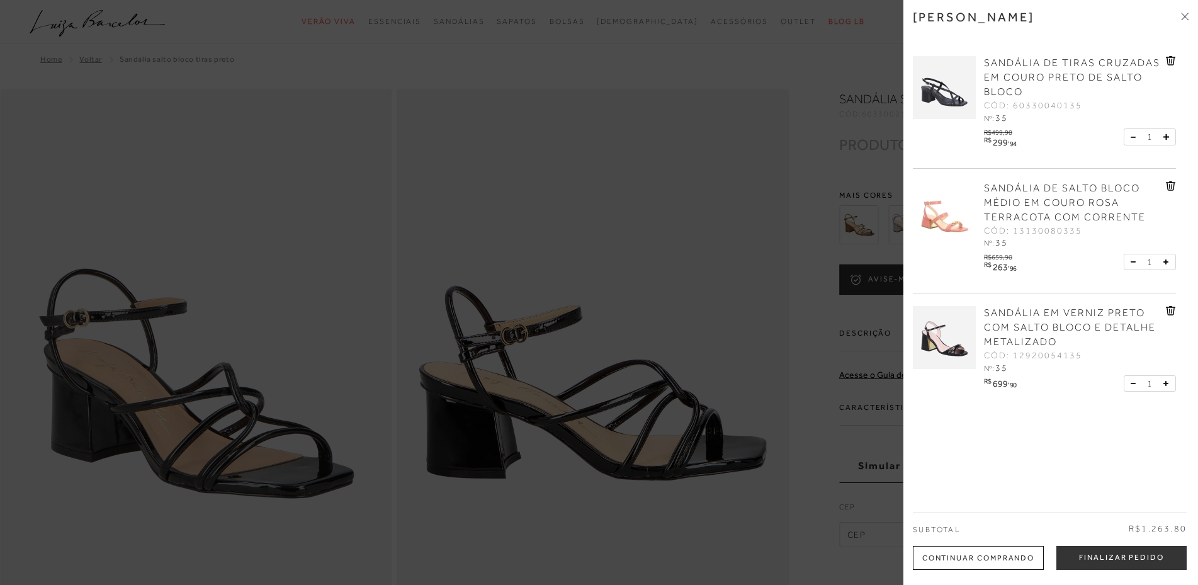
click at [948, 342] on img at bounding box center [944, 337] width 63 height 63
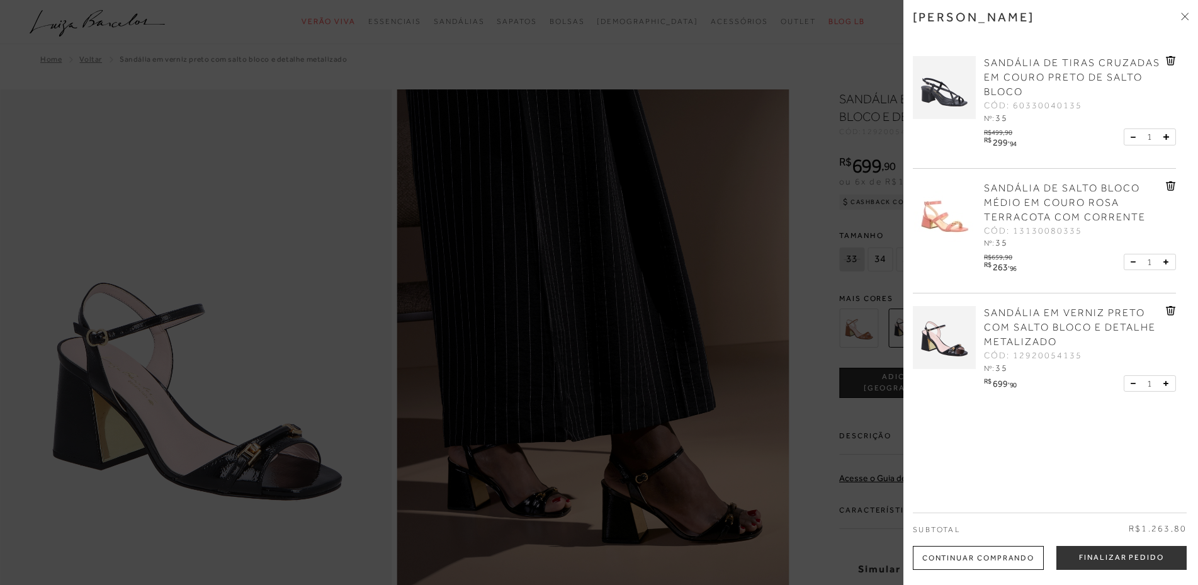
click at [531, 335] on div at bounding box center [599, 292] width 1198 height 585
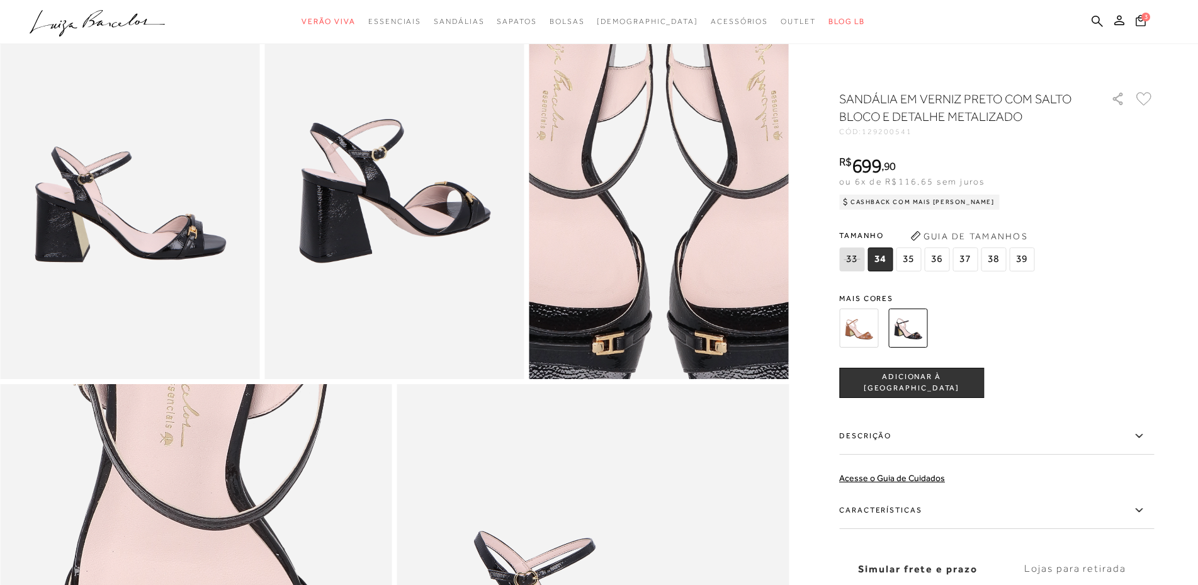
scroll to position [755, 0]
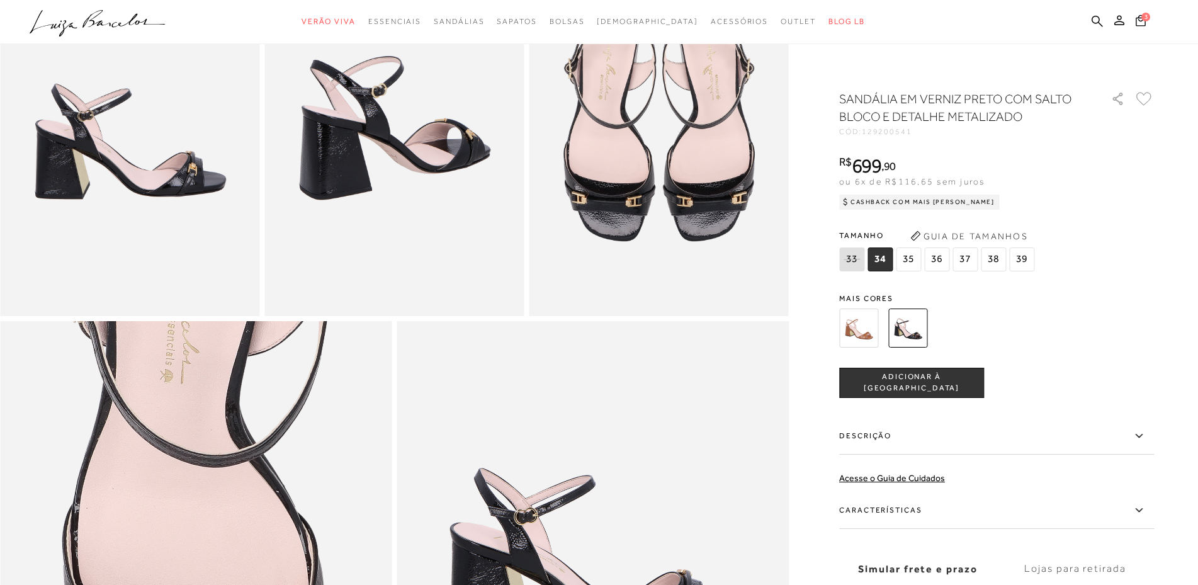
click at [849, 330] on img at bounding box center [858, 327] width 39 height 39
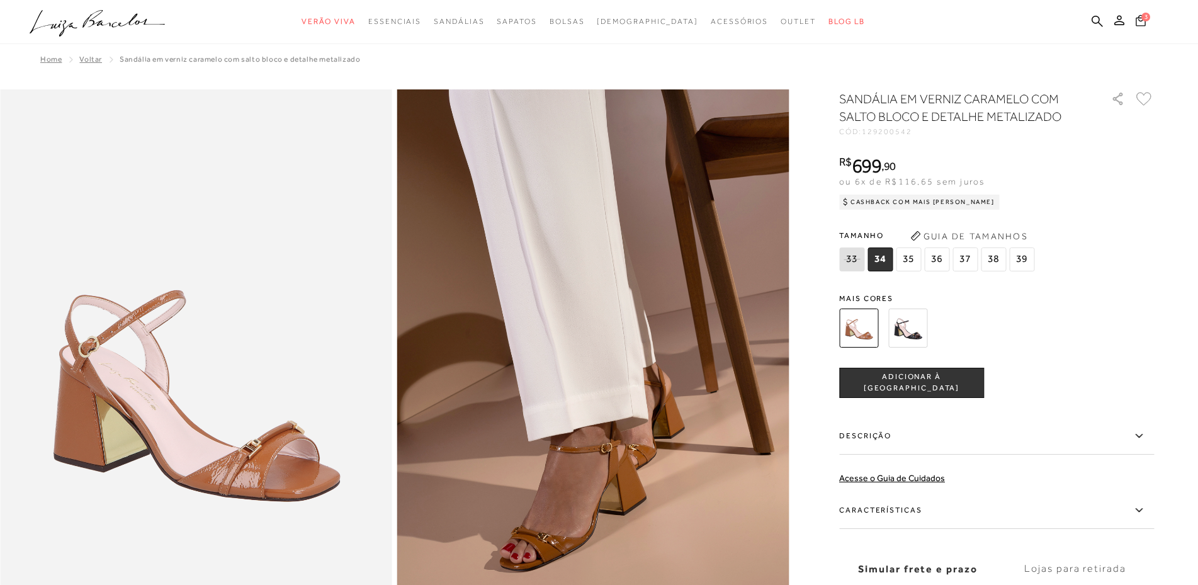
click at [1141, 21] on icon at bounding box center [1141, 19] width 10 height 11
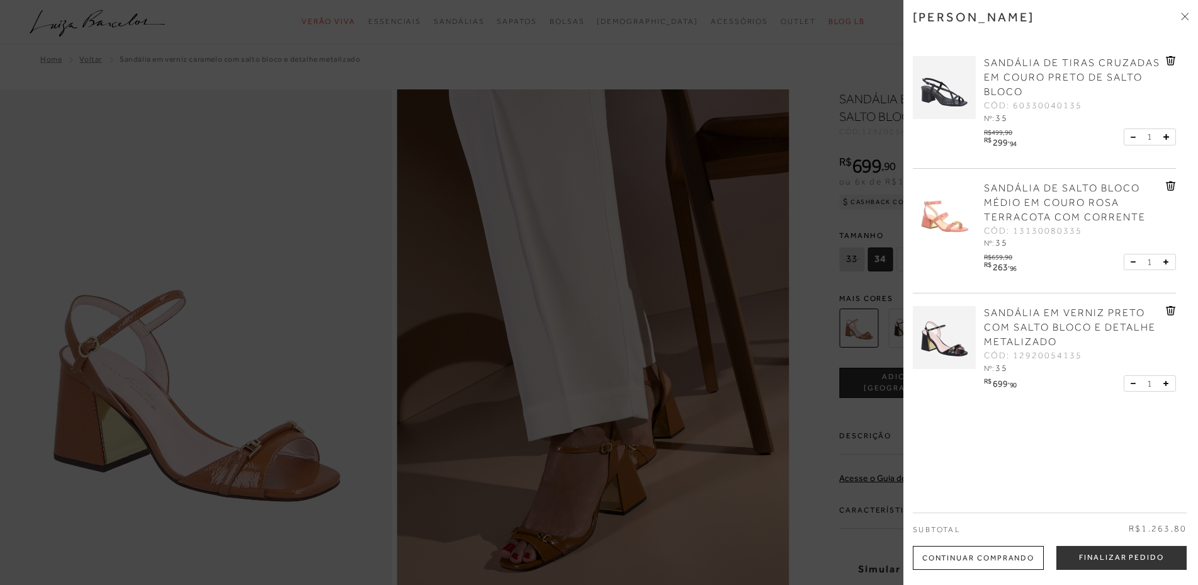
click at [947, 217] on img at bounding box center [944, 212] width 63 height 63
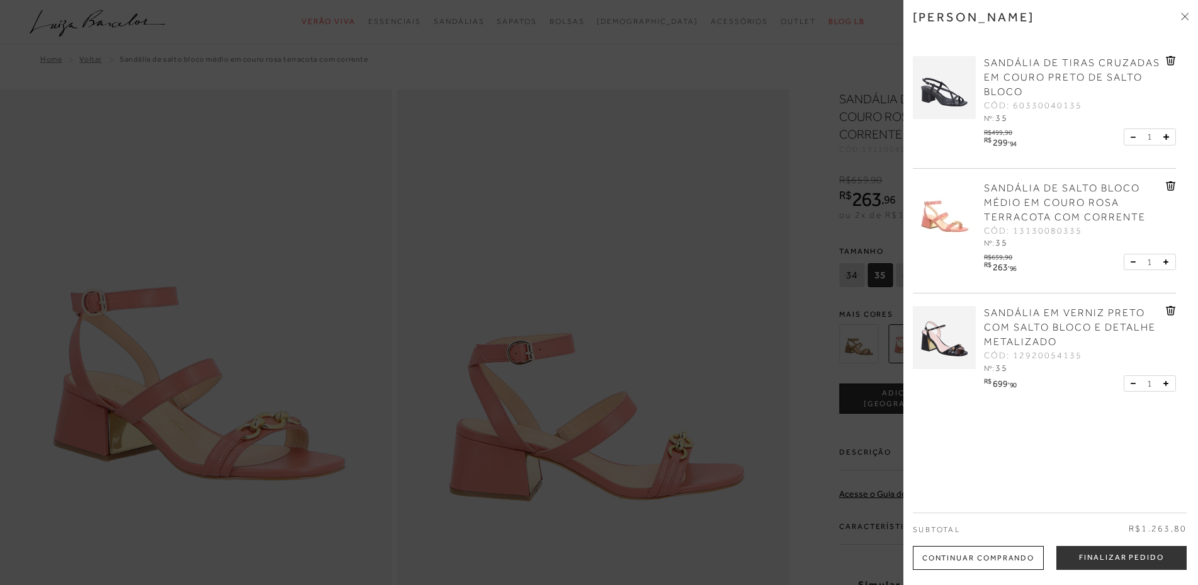
click at [611, 226] on div at bounding box center [599, 292] width 1198 height 585
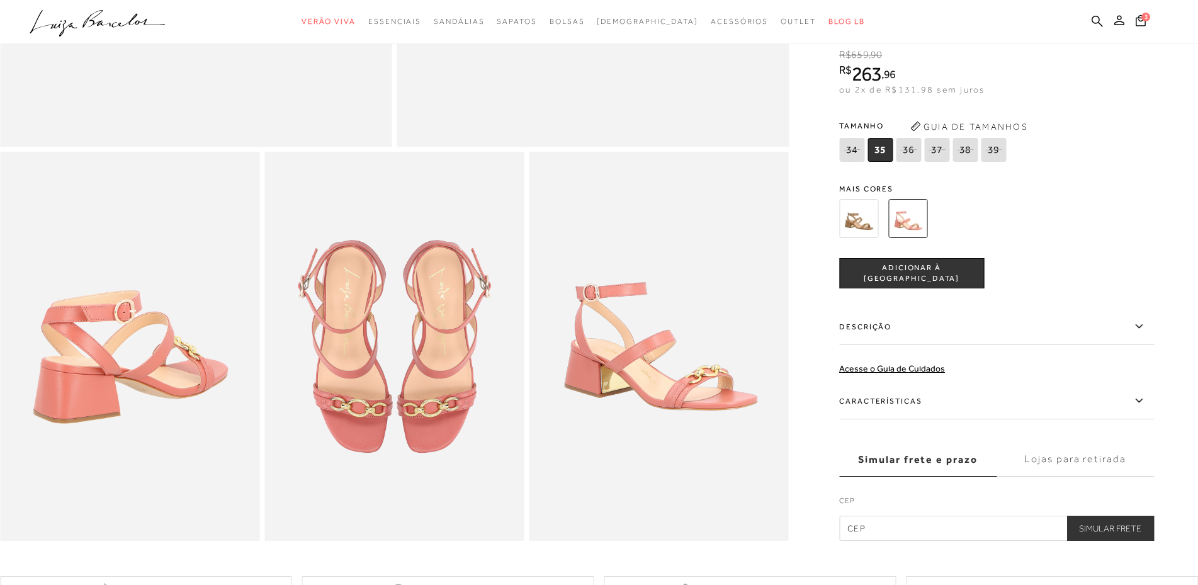
scroll to position [441, 0]
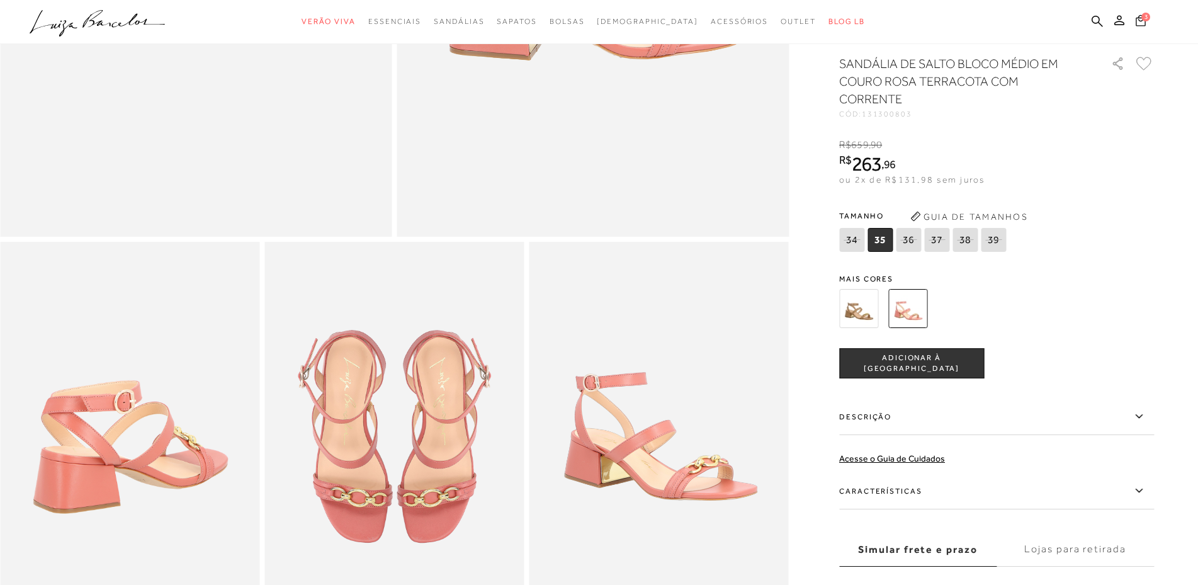
click at [1139, 20] on icon at bounding box center [1141, 19] width 10 height 11
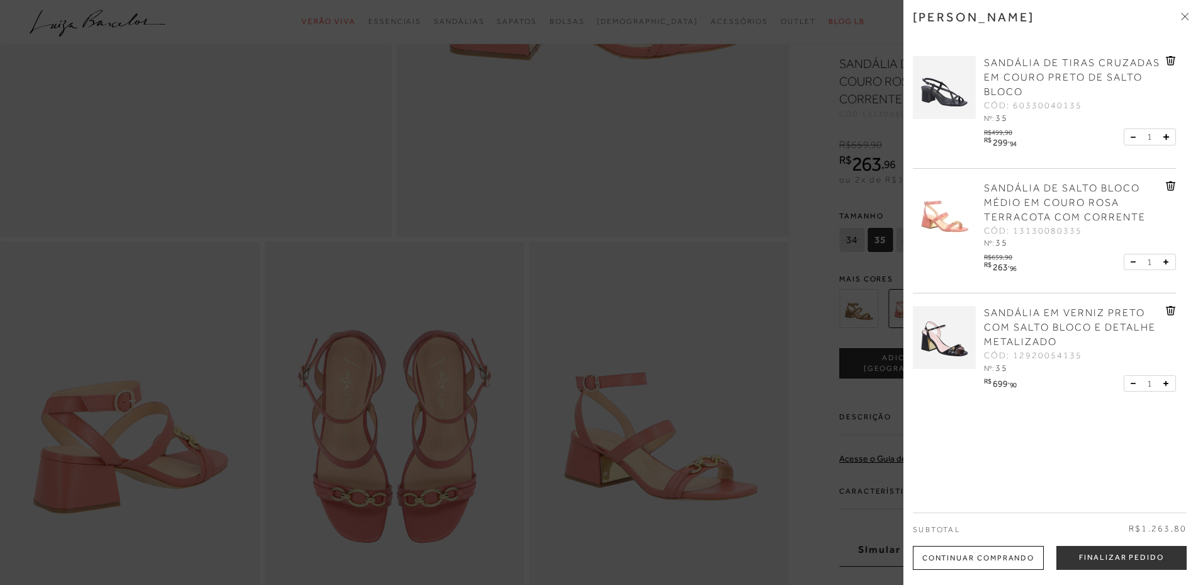
click at [933, 101] on img at bounding box center [944, 87] width 63 height 63
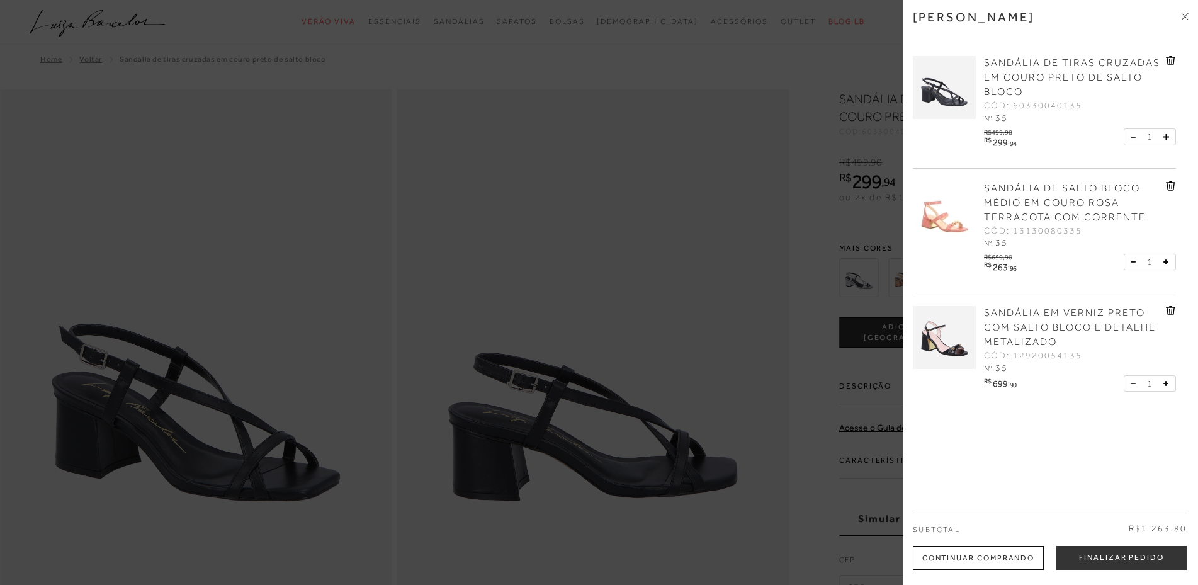
click at [448, 289] on div at bounding box center [599, 292] width 1198 height 585
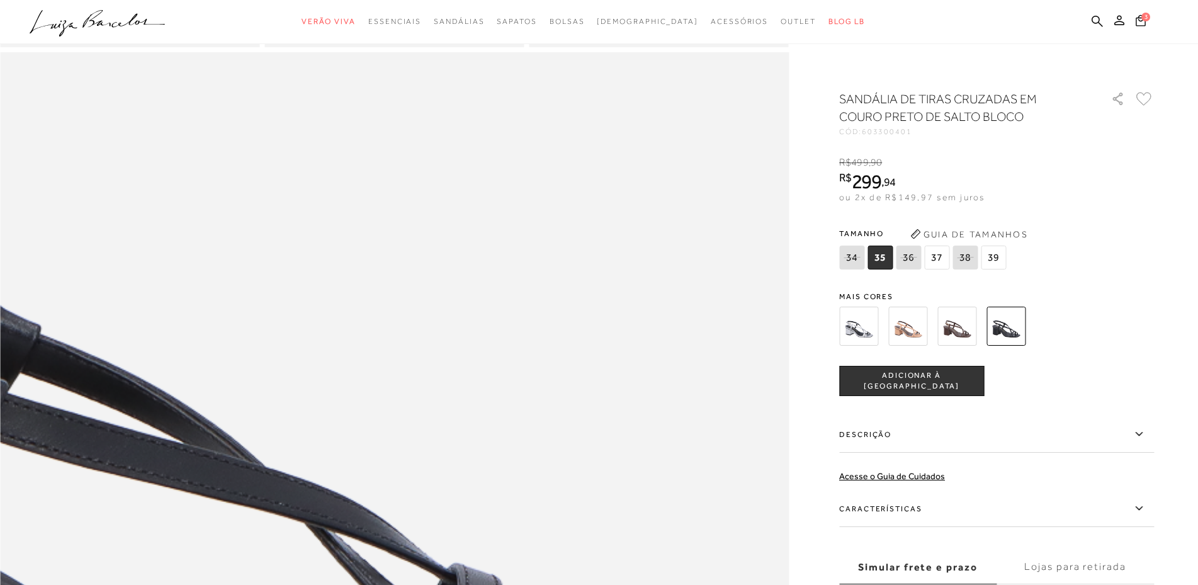
scroll to position [1007, 0]
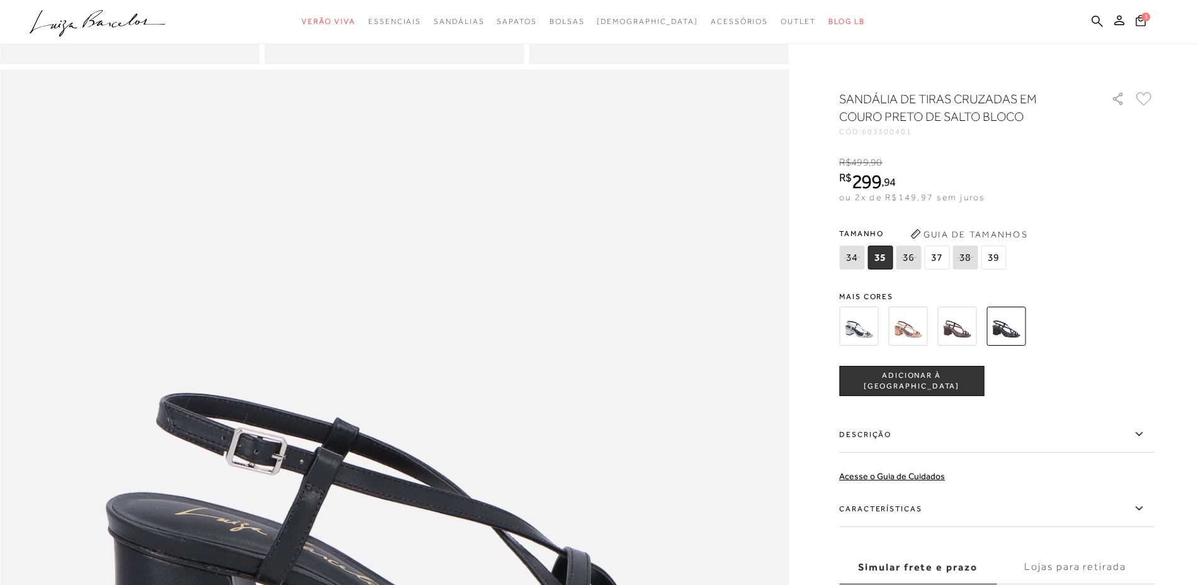
click at [917, 332] on img at bounding box center [907, 326] width 39 height 39
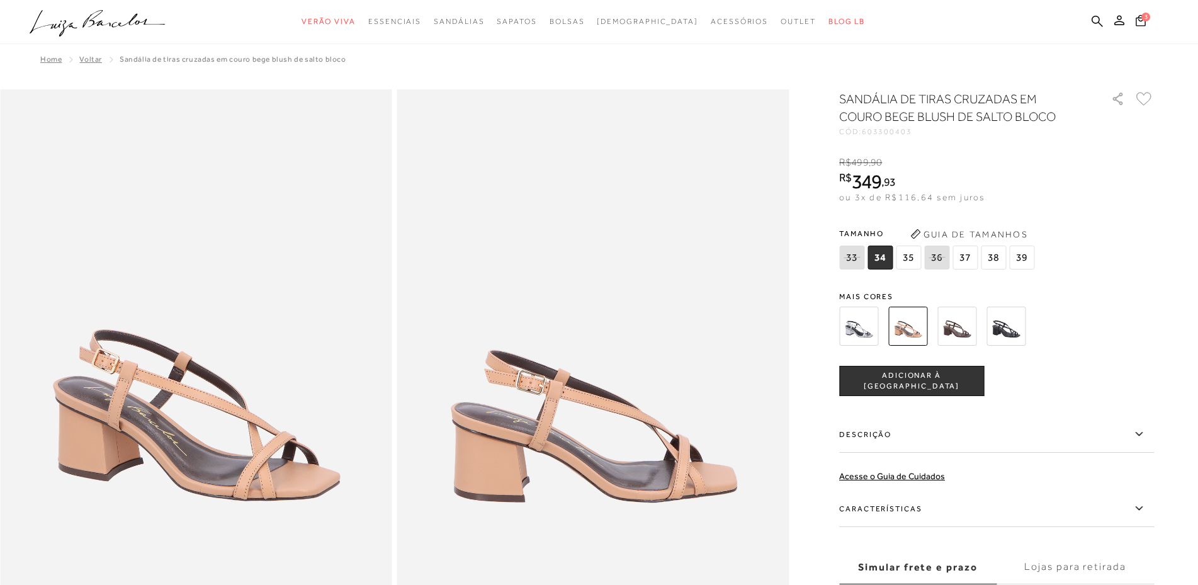
click at [912, 260] on span "35" at bounding box center [908, 258] width 25 height 24
click at [960, 319] on img at bounding box center [956, 326] width 39 height 39
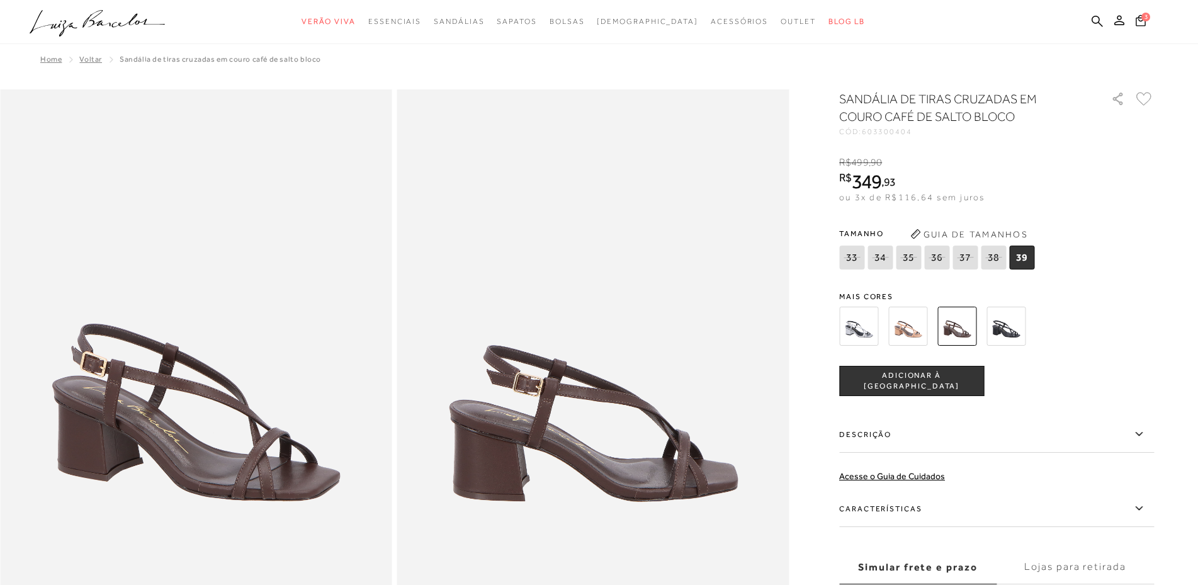
click at [866, 336] on img at bounding box center [858, 326] width 39 height 39
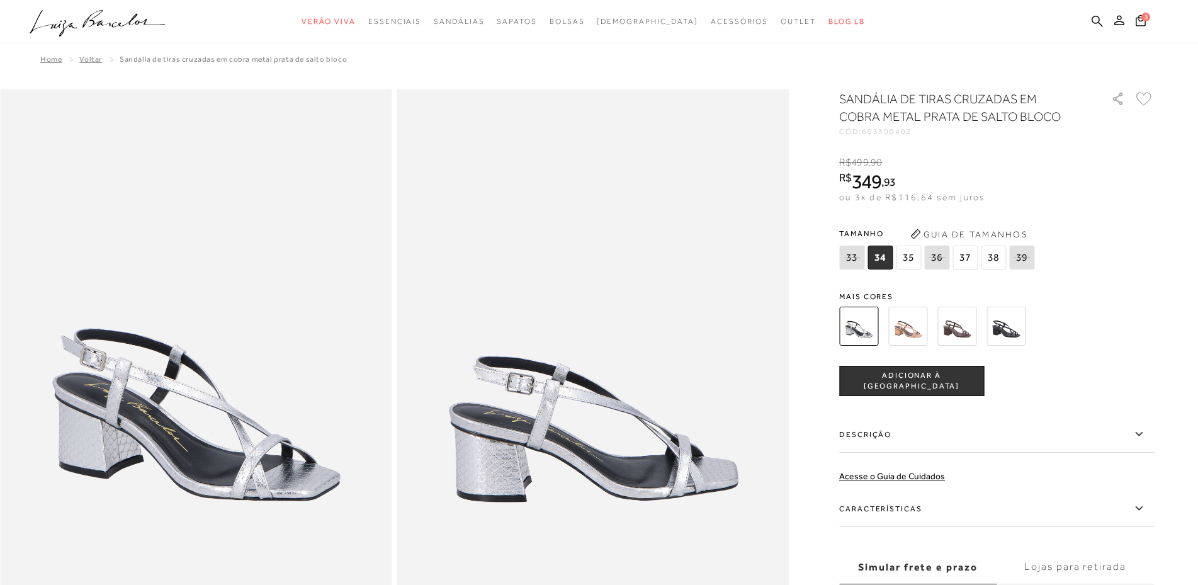
click at [912, 333] on img at bounding box center [907, 326] width 39 height 39
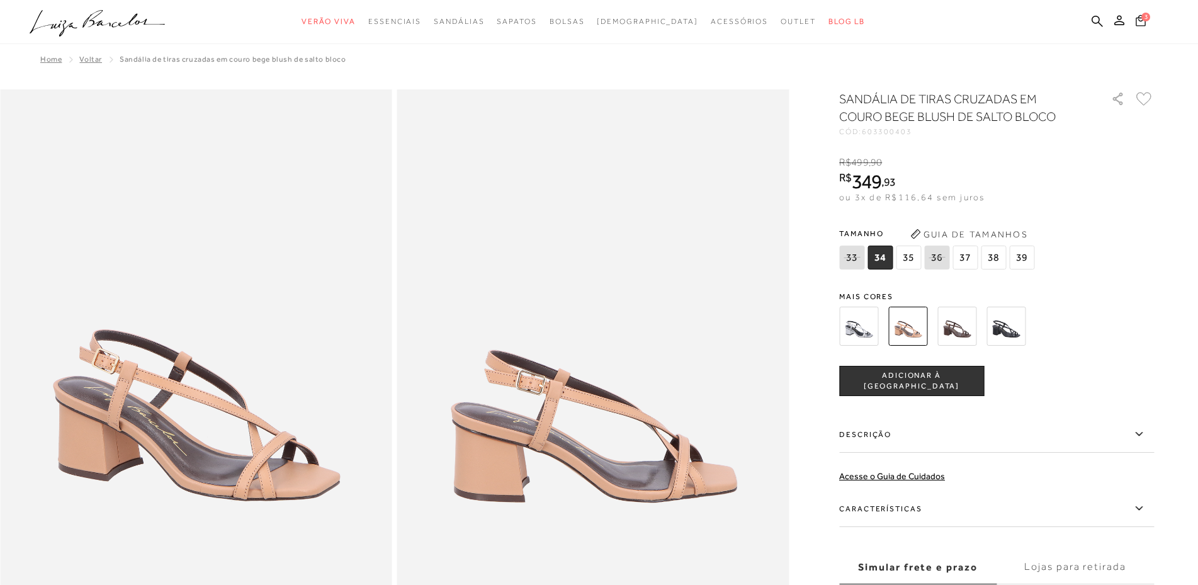
click at [1144, 23] on icon at bounding box center [1141, 20] width 10 height 12
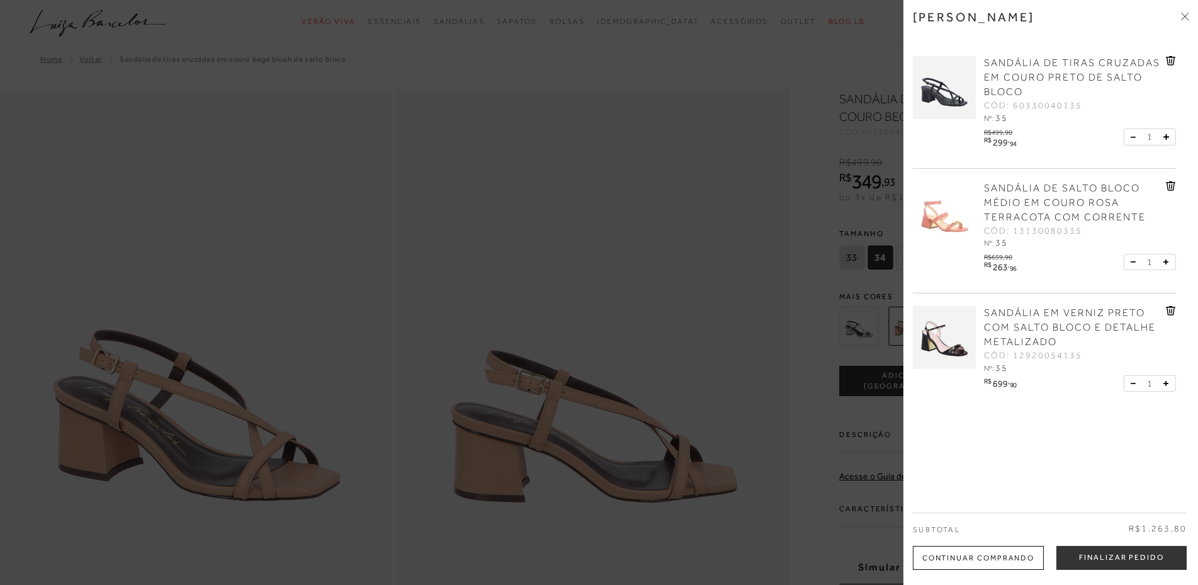
click at [1166, 308] on icon at bounding box center [1170, 310] width 9 height 9
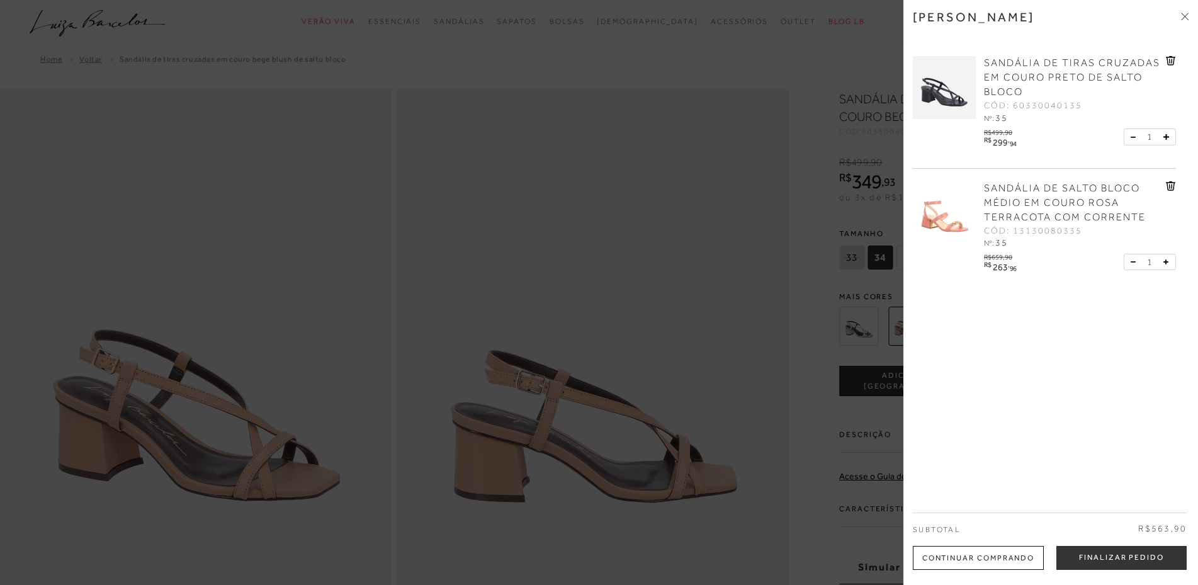
click at [929, 101] on img at bounding box center [944, 87] width 63 height 63
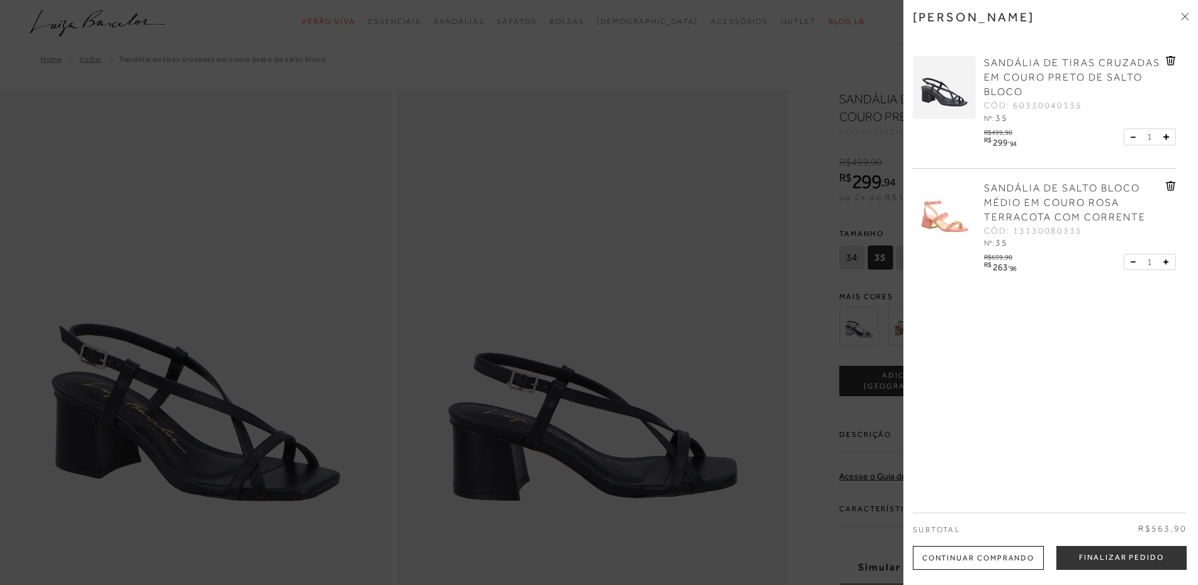
click at [725, 155] on div at bounding box center [599, 292] width 1198 height 585
